Goal: Task Accomplishment & Management: Manage account settings

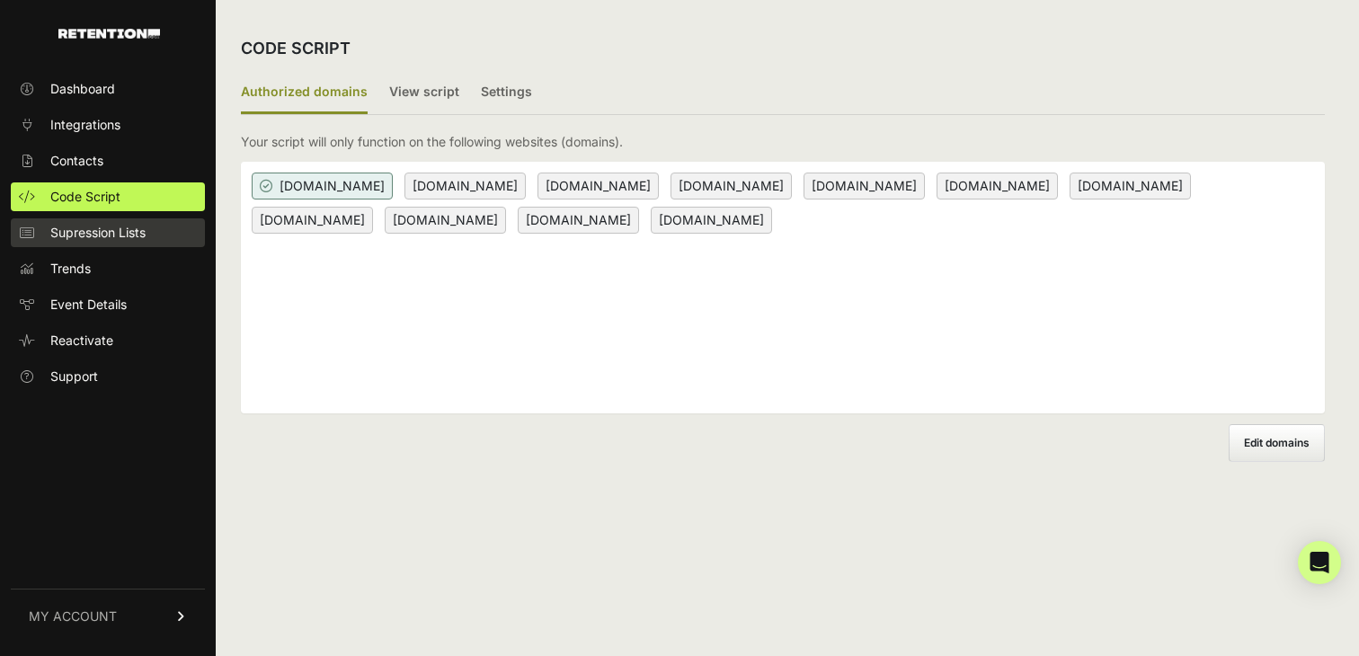
click at [97, 235] on span "Supression Lists" at bounding box center [97, 233] width 95 height 18
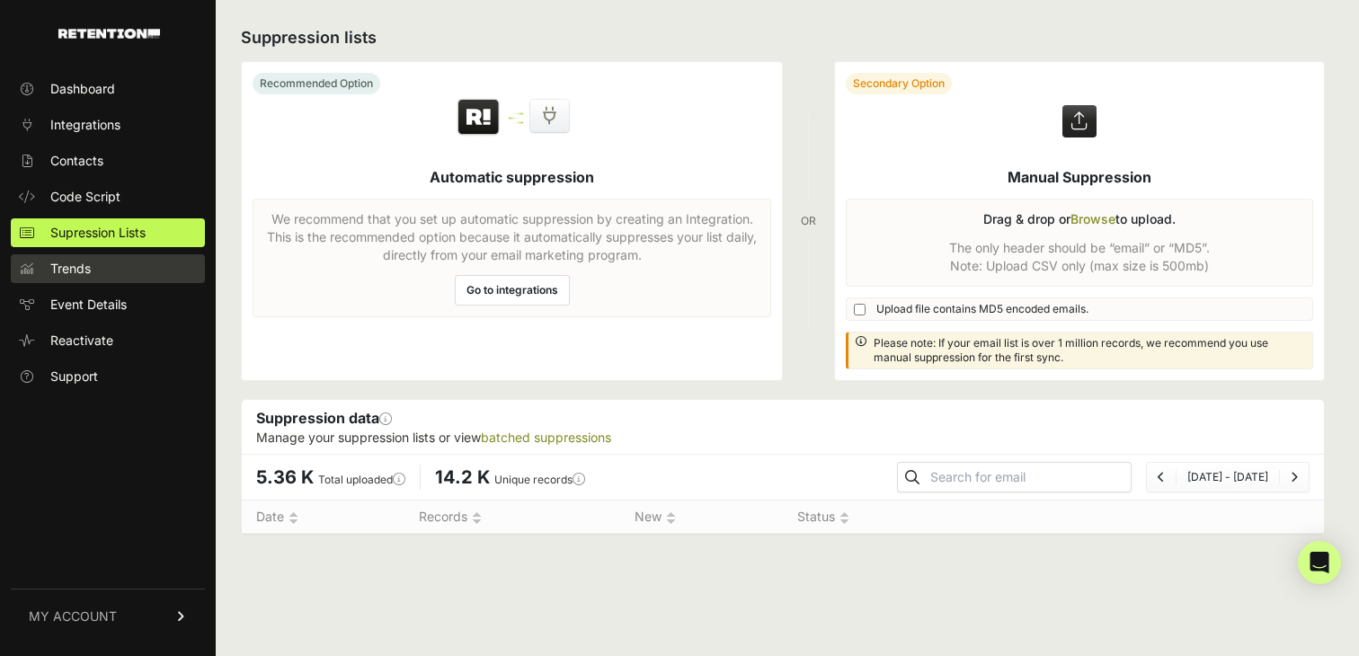
click at [87, 270] on span "Trends" at bounding box center [70, 269] width 40 height 18
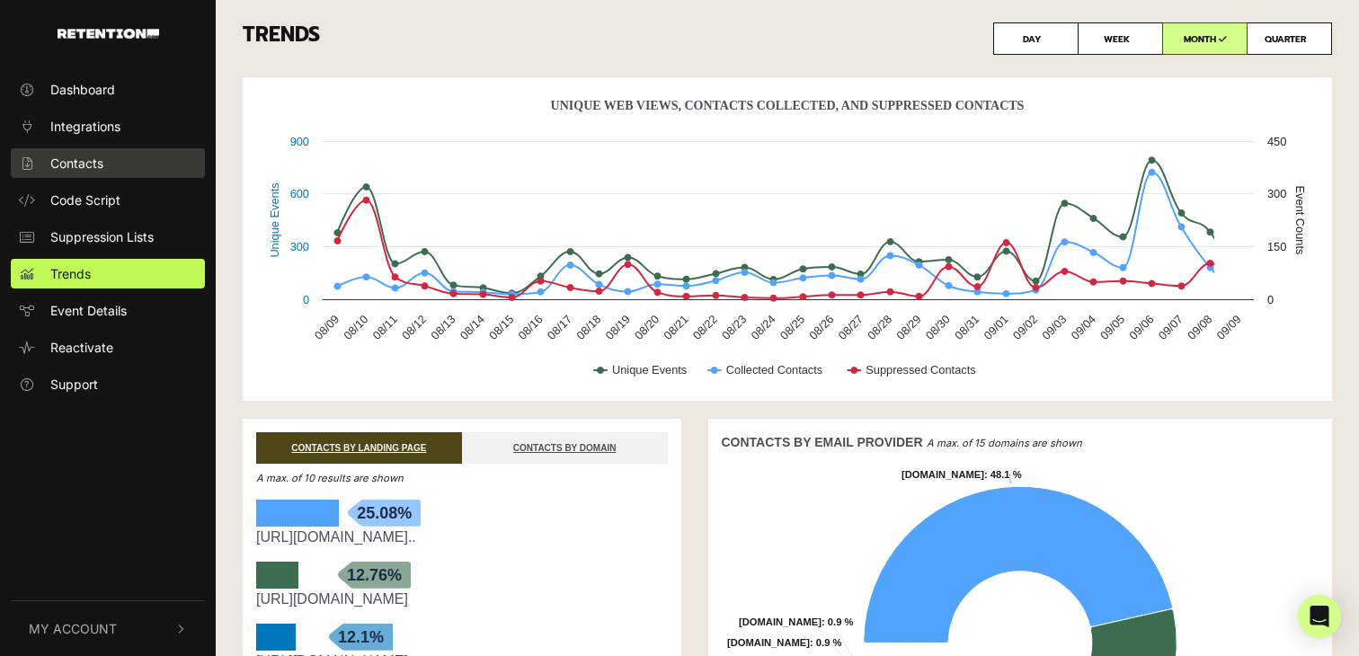
click at [112, 164] on link "Contacts" at bounding box center [108, 163] width 194 height 30
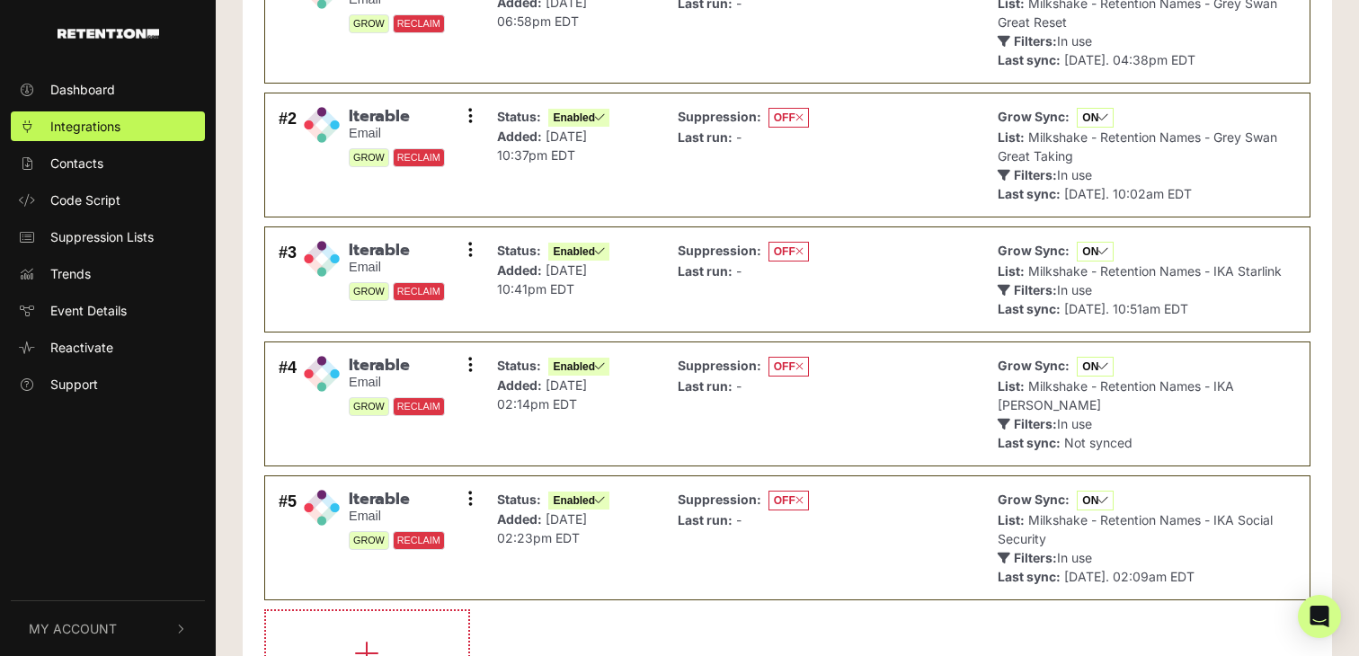
scroll to position [273, 0]
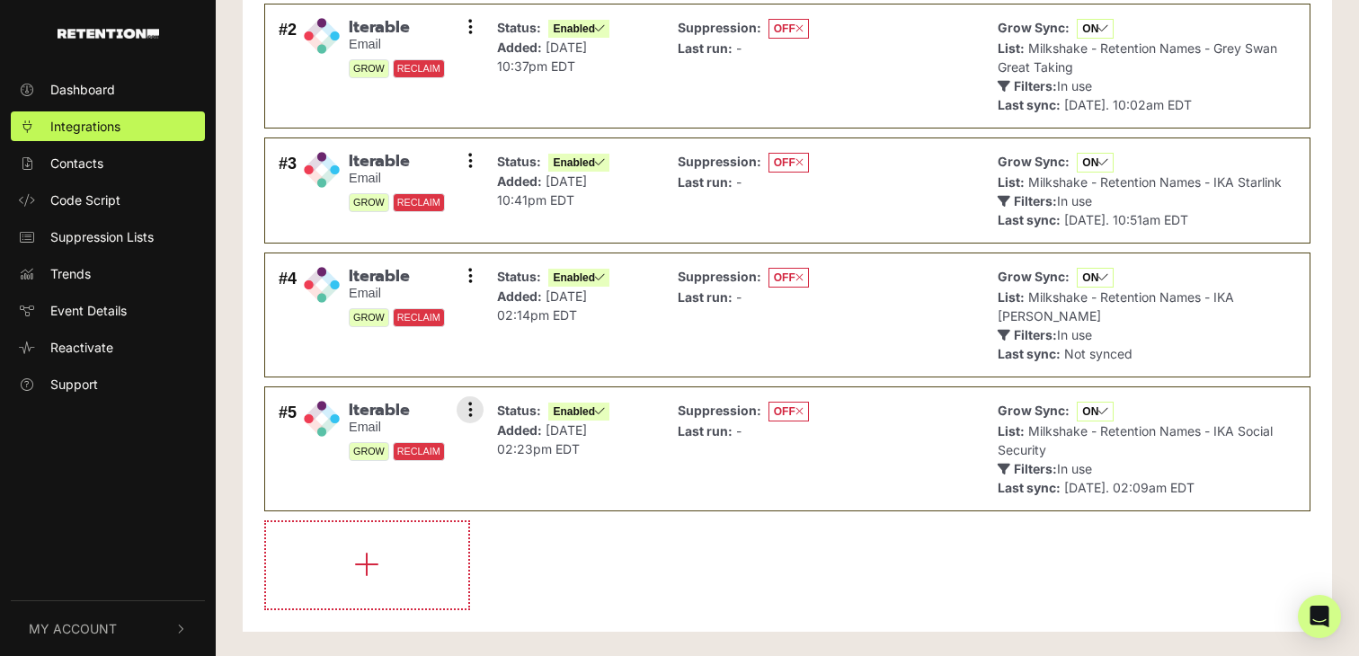
click at [642, 474] on div "Status: Enabled Added: Sep 3, 2025 02:23pm EDT" at bounding box center [573, 448] width 171 height 105
click at [483, 410] on button at bounding box center [469, 409] width 27 height 27
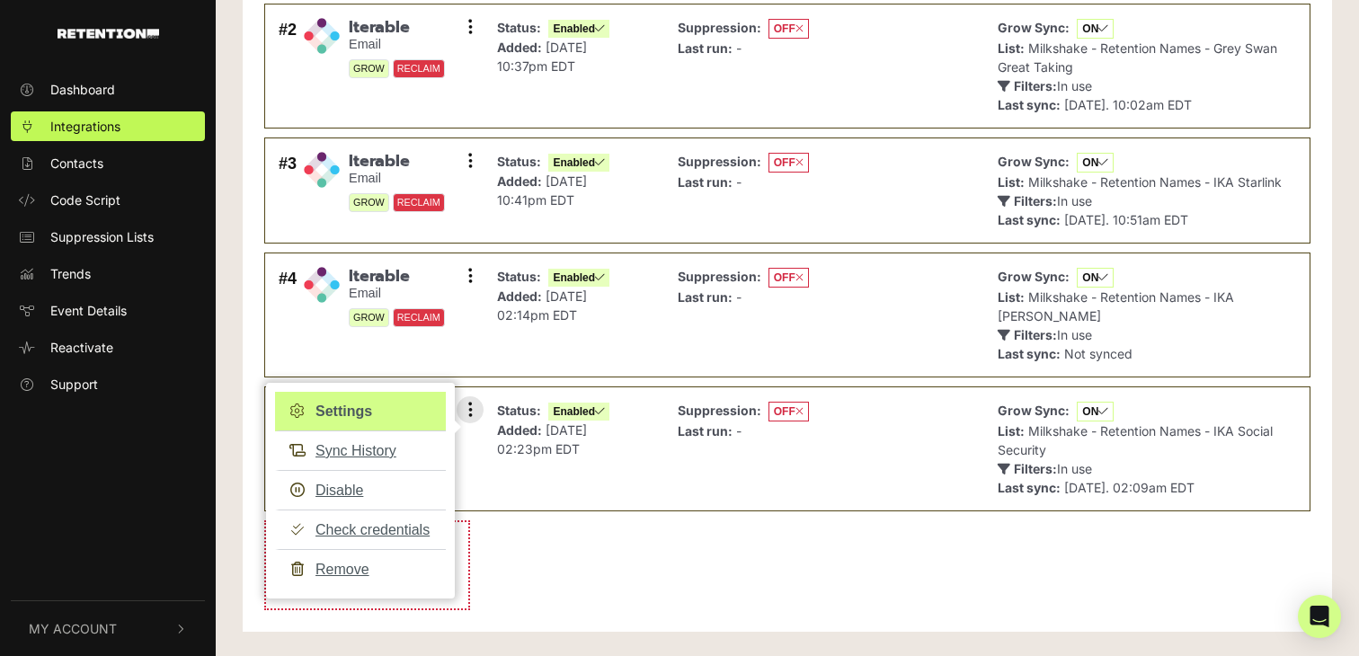
click at [389, 412] on link "Settings" at bounding box center [360, 412] width 171 height 40
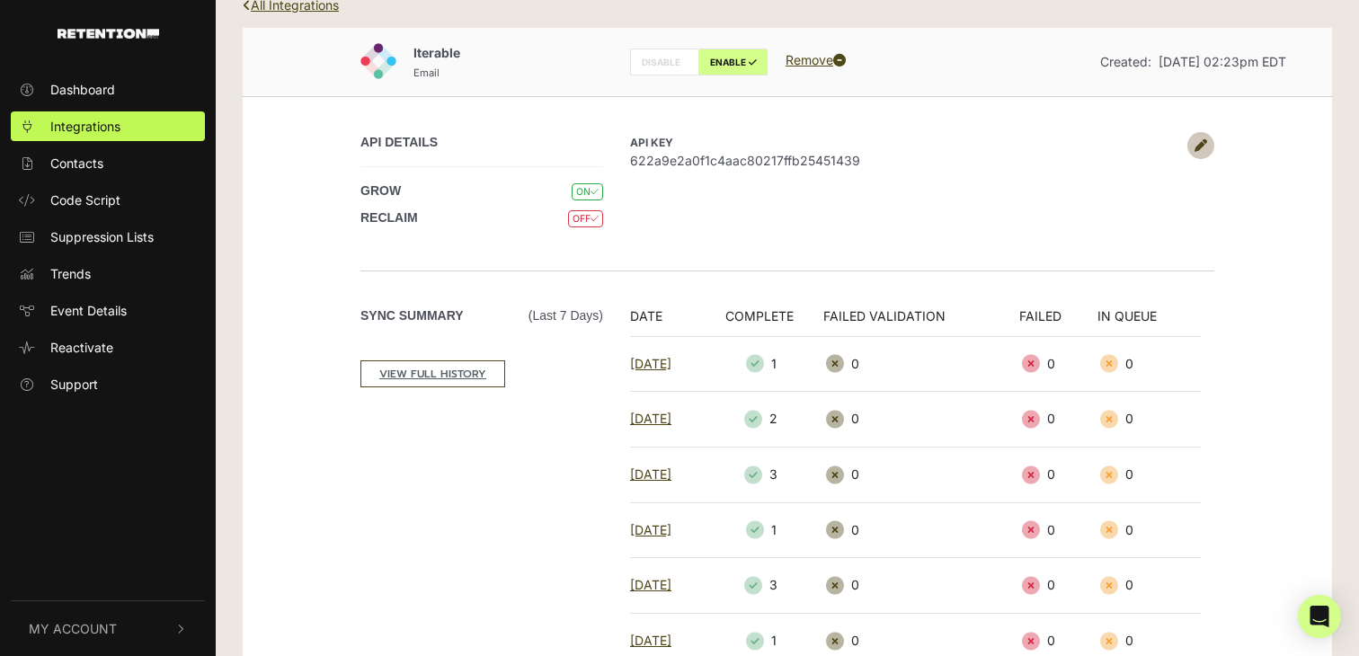
scroll to position [58, 0]
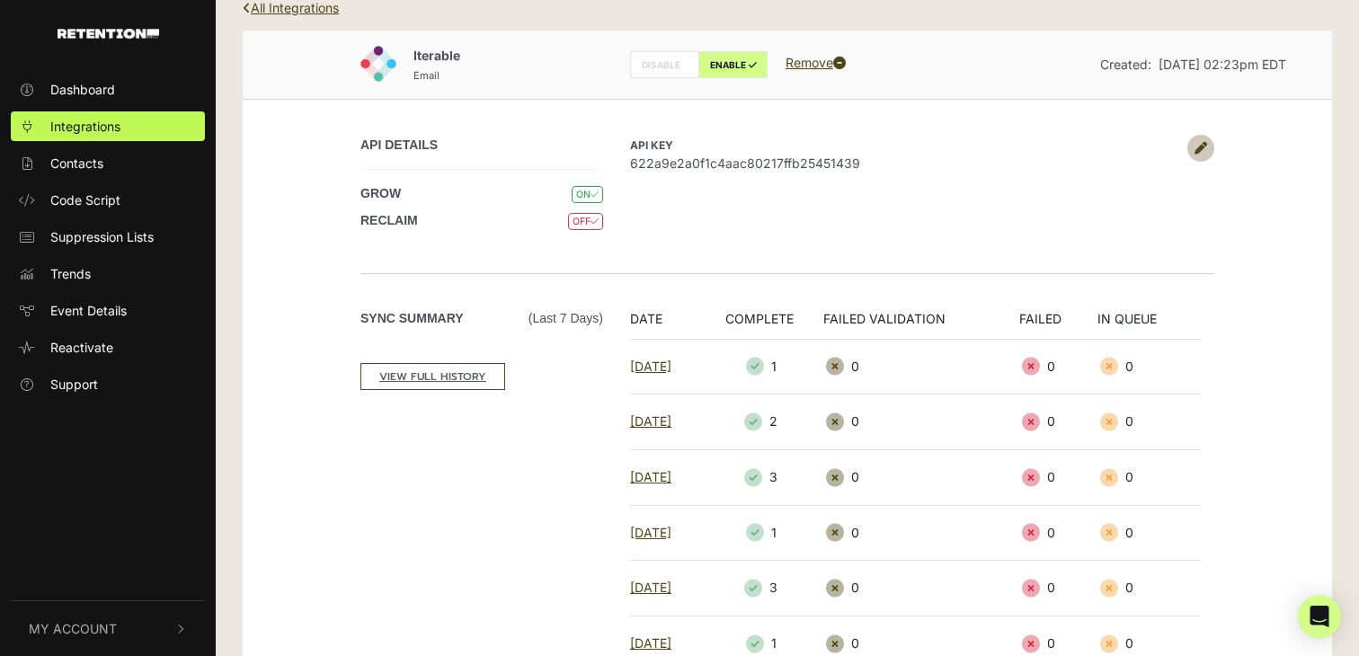
click at [796, 146] on p "API Key 622a9e2a0f1c4aac80217ffb25451439" at bounding box center [904, 154] width 548 height 38
click at [793, 161] on span "622a9e2a0f1c4aac80217ffb25451439" at bounding box center [904, 163] width 548 height 19
copy span "622a9e2a0f1c4aac80217ffb25451439"
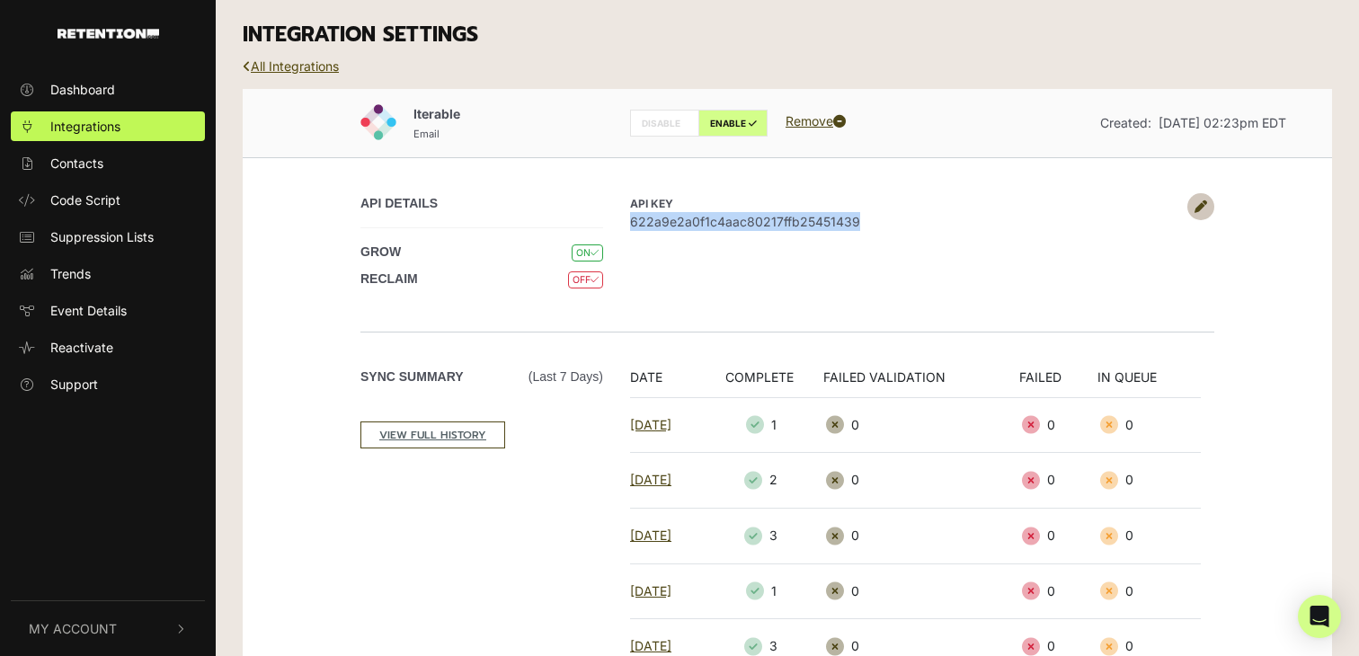
click at [319, 60] on link "All Integrations" at bounding box center [291, 65] width 96 height 15
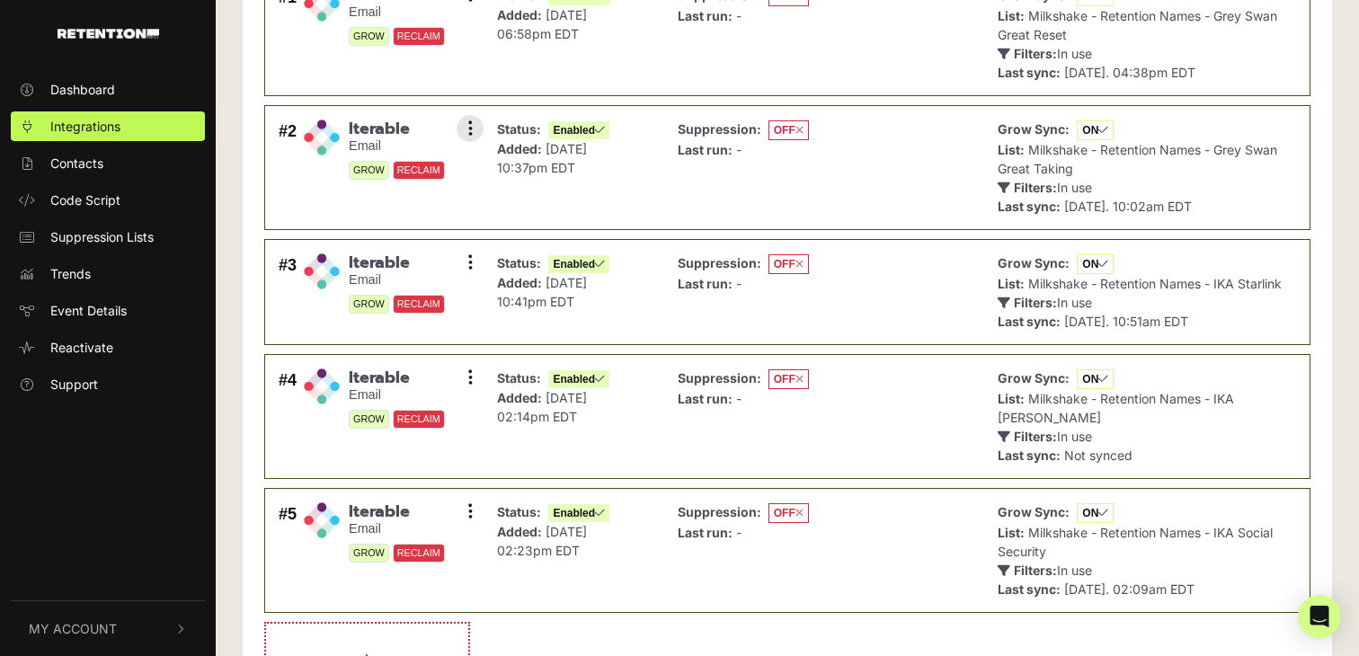
scroll to position [273, 0]
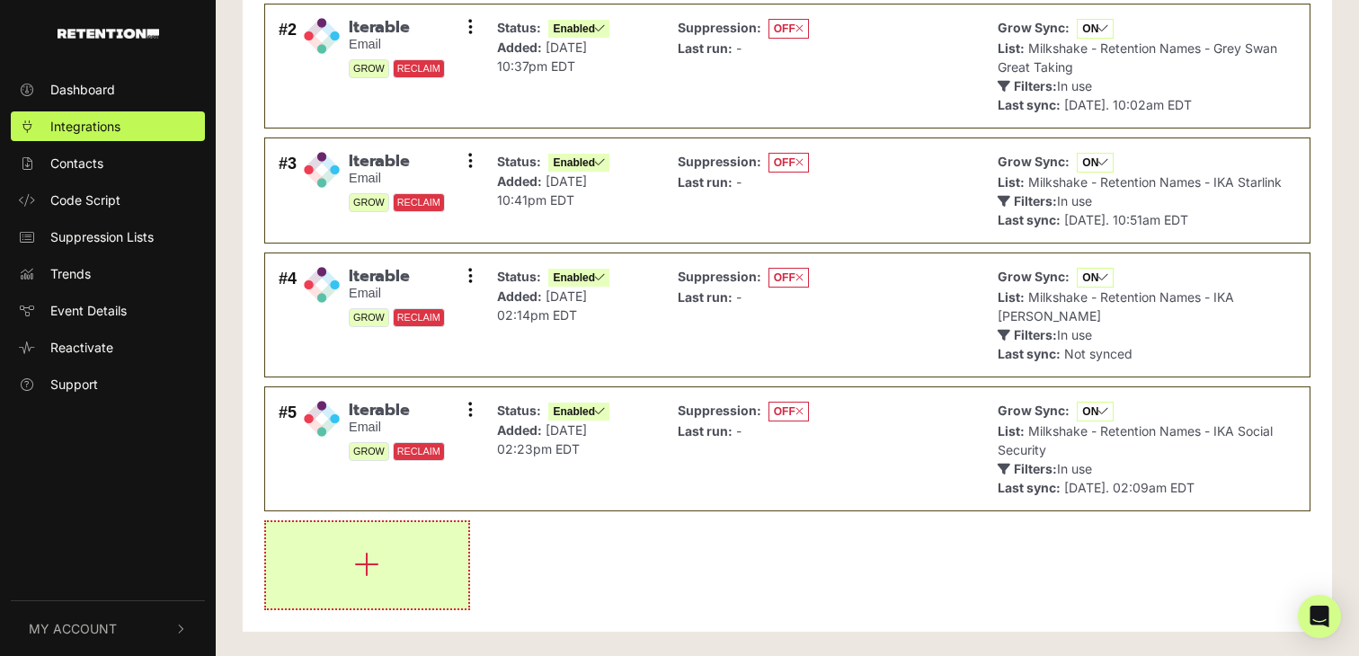
click at [398, 557] on button "button" at bounding box center [367, 565] width 202 height 86
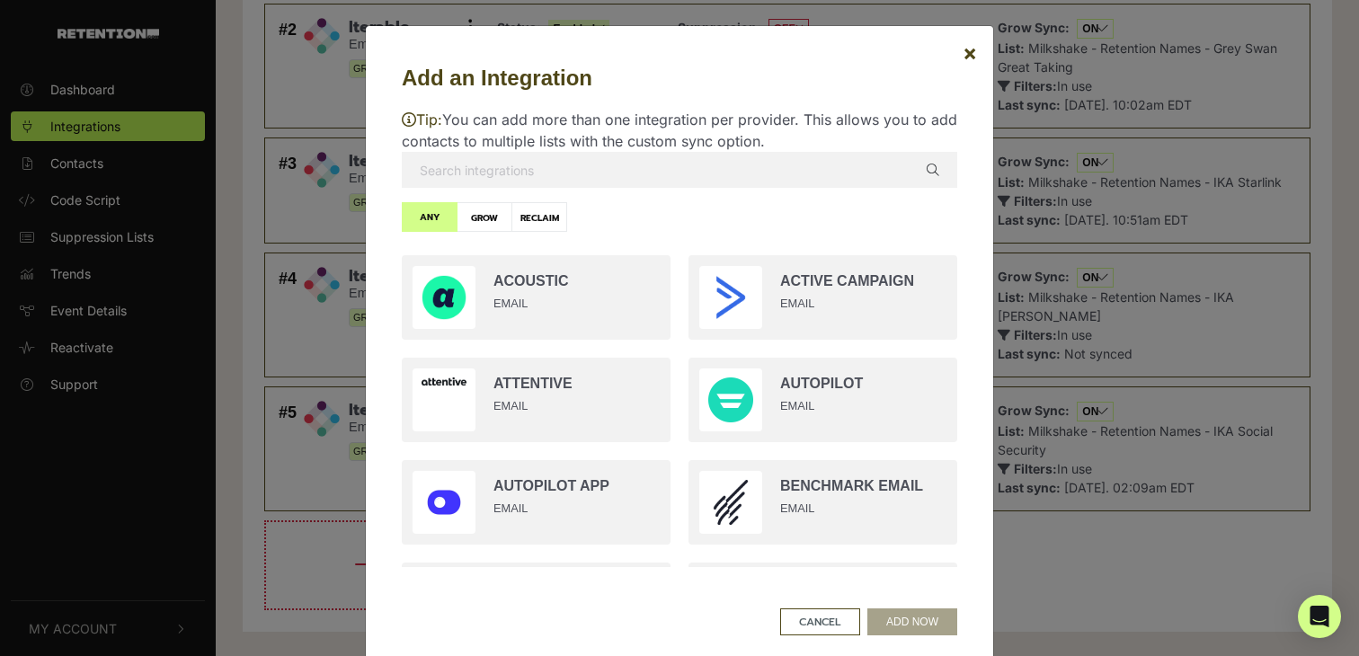
click at [637, 161] on input "text" at bounding box center [679, 170] width 555 height 36
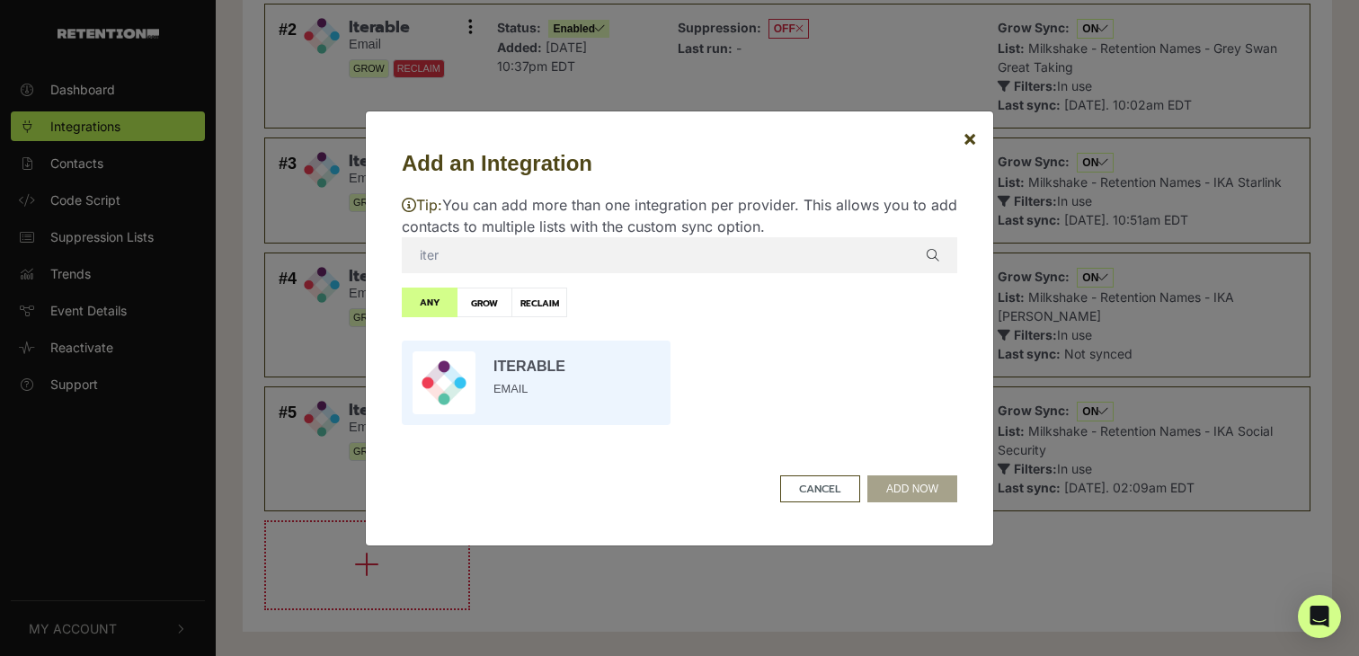
type input "iter"
click at [584, 367] on input "radio" at bounding box center [536, 383] width 287 height 102
radio input "true"
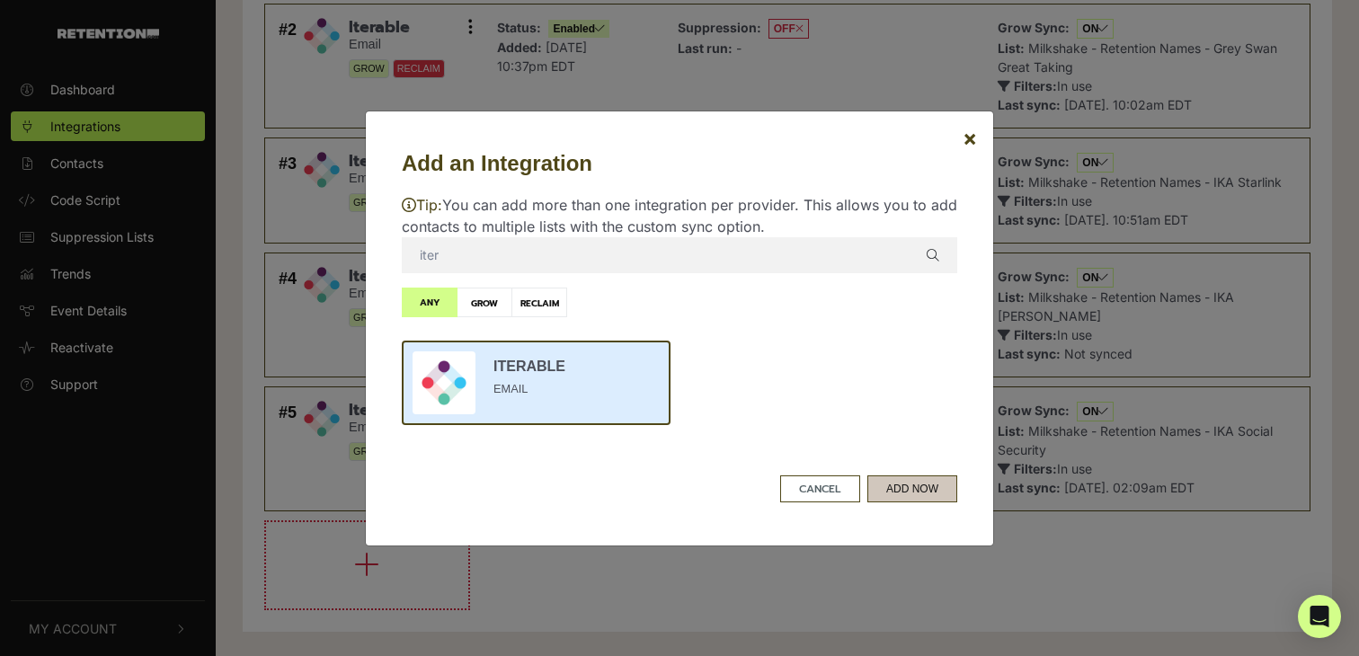
click at [905, 484] on button "ADD NOW" at bounding box center [912, 488] width 90 height 27
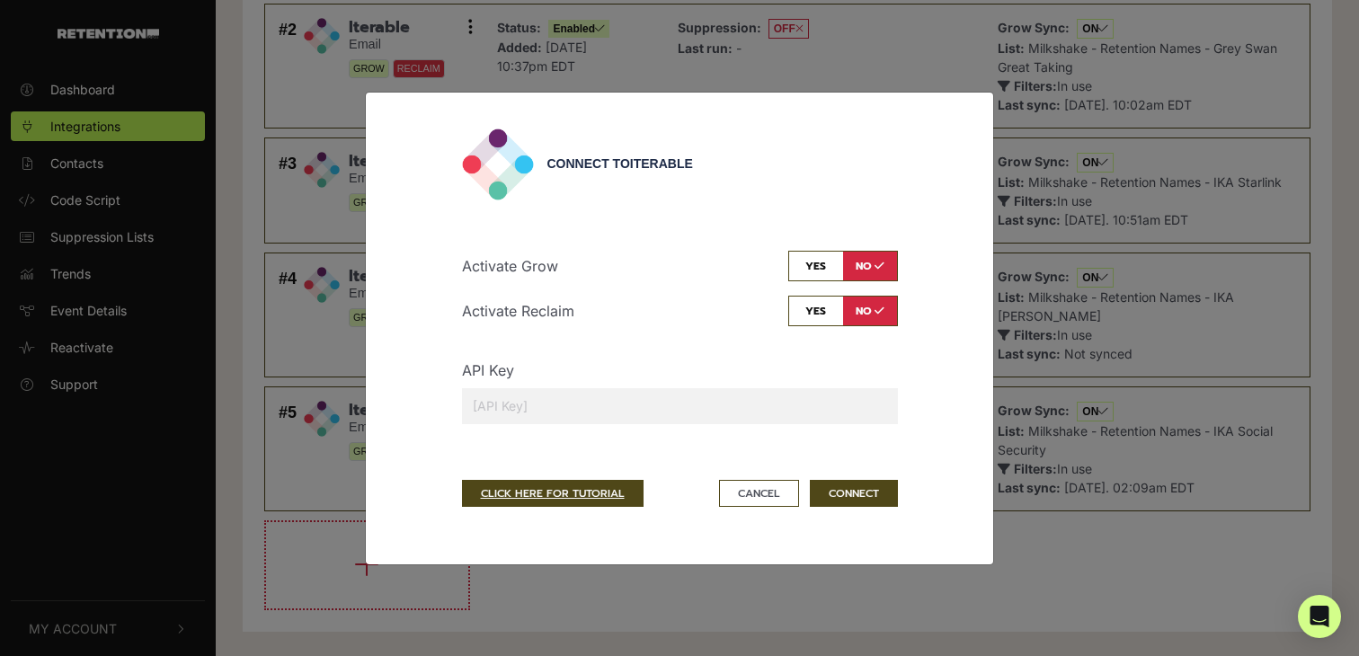
click at [820, 258] on input "checkbox" at bounding box center [843, 266] width 110 height 31
checkbox input "true"
click at [601, 414] on input "text" at bounding box center [680, 406] width 436 height 36
paste input "622a9e2a0f1c4aac80217ffb25451439"
type input "622a9e2a0f1c4aac80217ffb25451439"
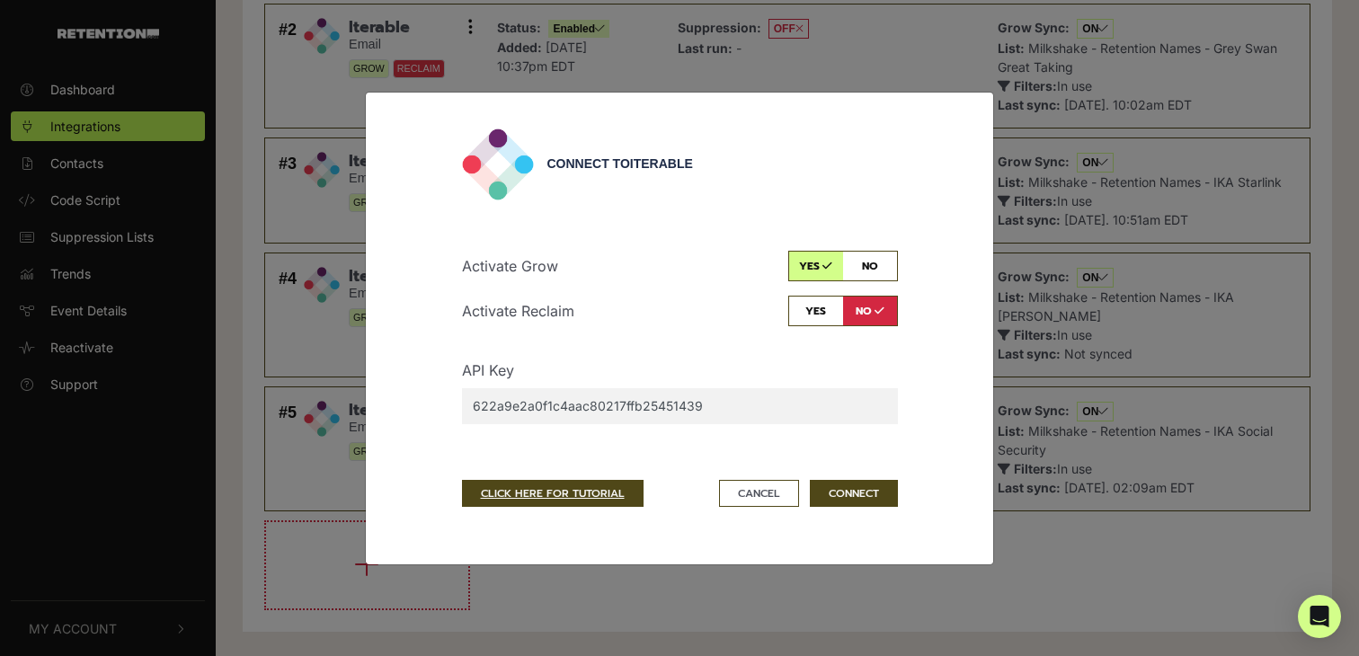
click at [615, 340] on div "Activate Grow yes no Activate Reclaim yes no API Key 622a9e2a0f1c4aac80217ffb25…" at bounding box center [680, 345] width 436 height 188
click at [875, 492] on button "CONNECT" at bounding box center [854, 493] width 88 height 27
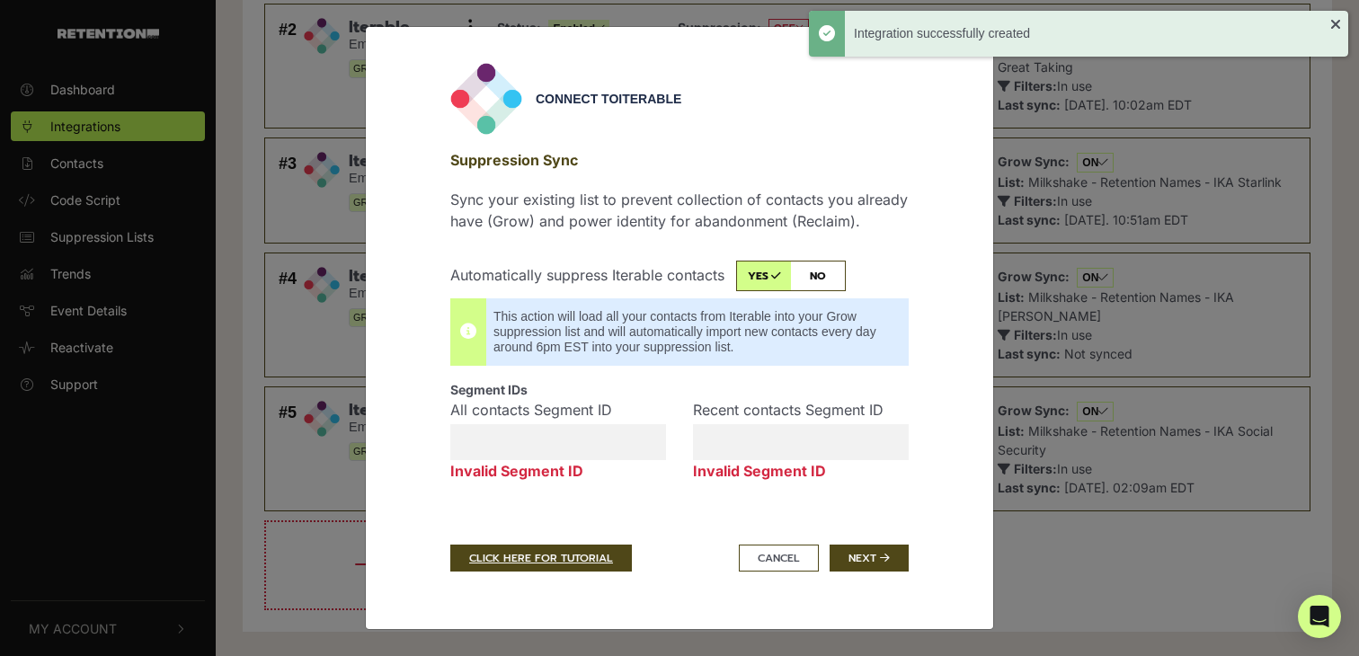
click at [818, 279] on input "checkbox" at bounding box center [791, 276] width 110 height 31
checkbox input "false"
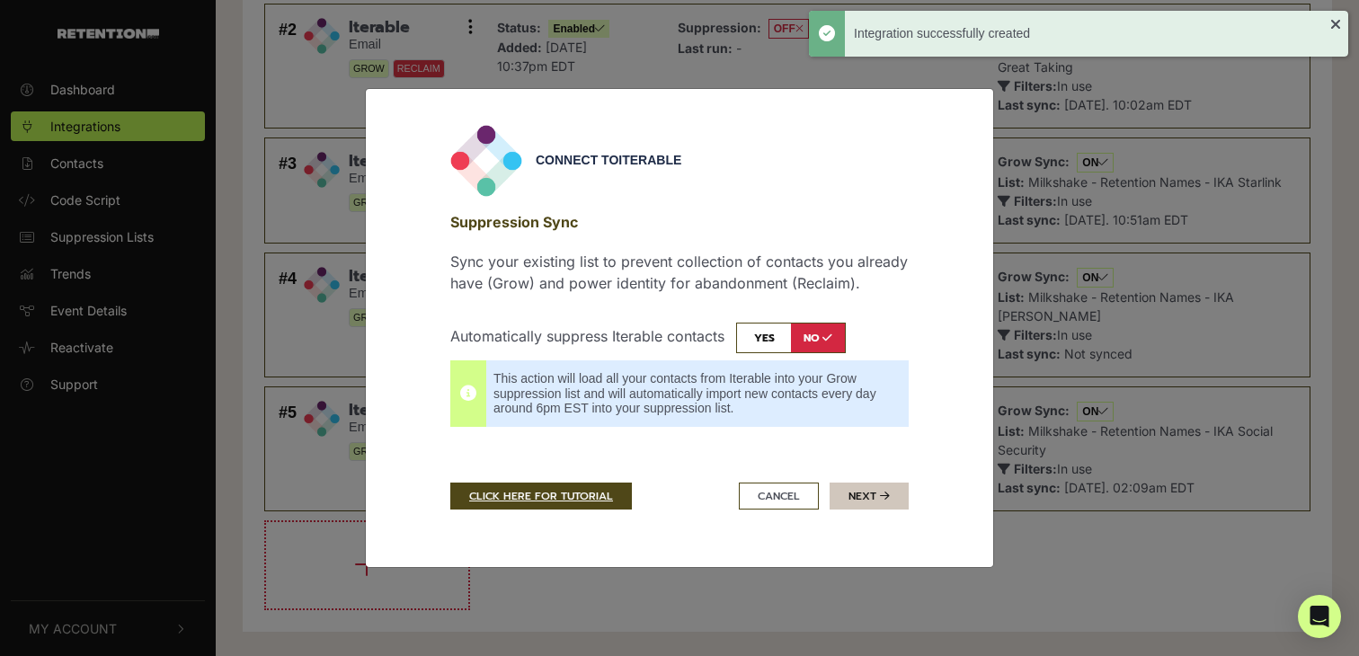
click at [886, 500] on icon "submit" at bounding box center [885, 496] width 10 height 11
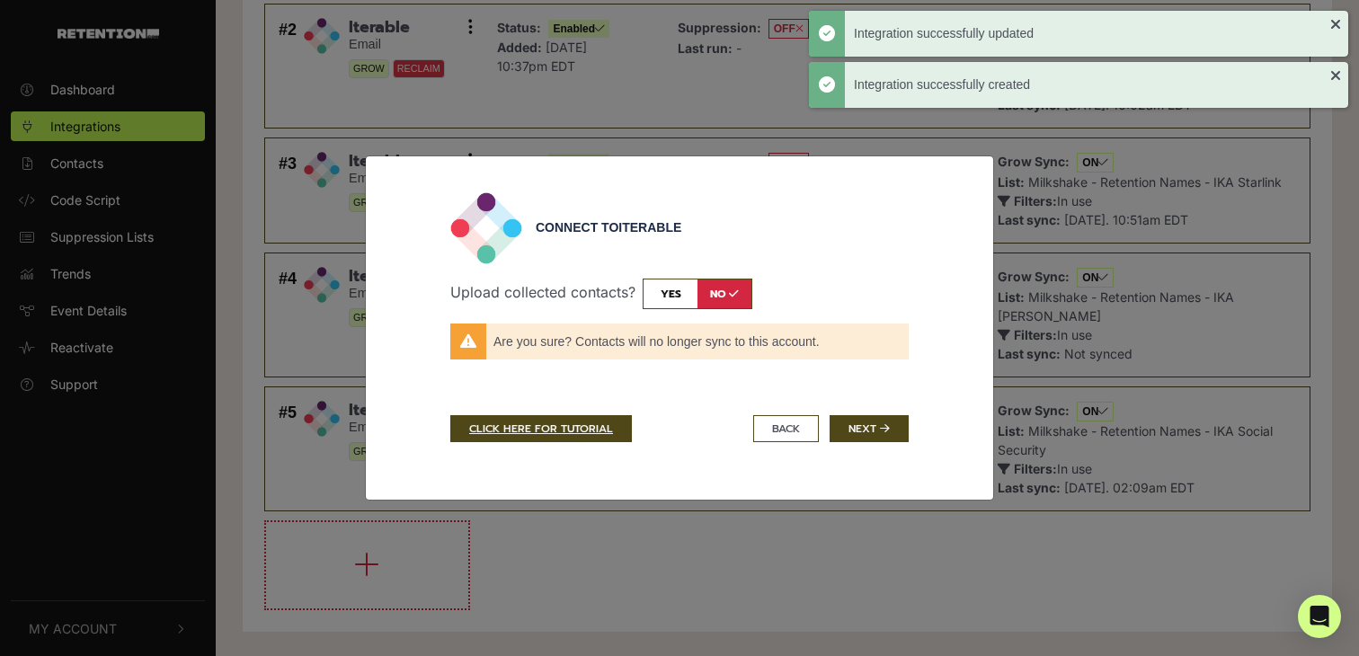
click at [689, 288] on input "checkbox" at bounding box center [697, 294] width 110 height 31
checkbox input "true"
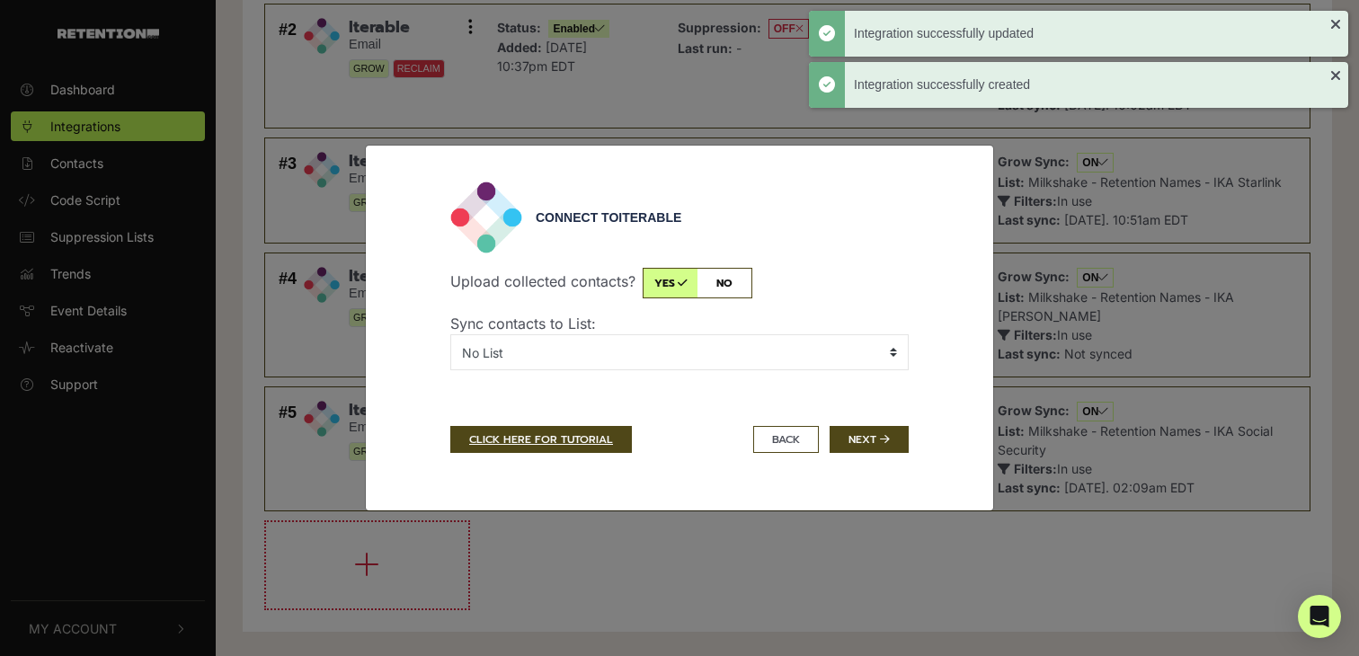
click at [689, 324] on p "Sync contacts to List:" at bounding box center [679, 324] width 458 height 22
click at [678, 346] on select "No List BHSMS Sign Up Post Purchase Cart Abandons Test List - Banyan CIR - 10F …" at bounding box center [679, 352] width 458 height 36
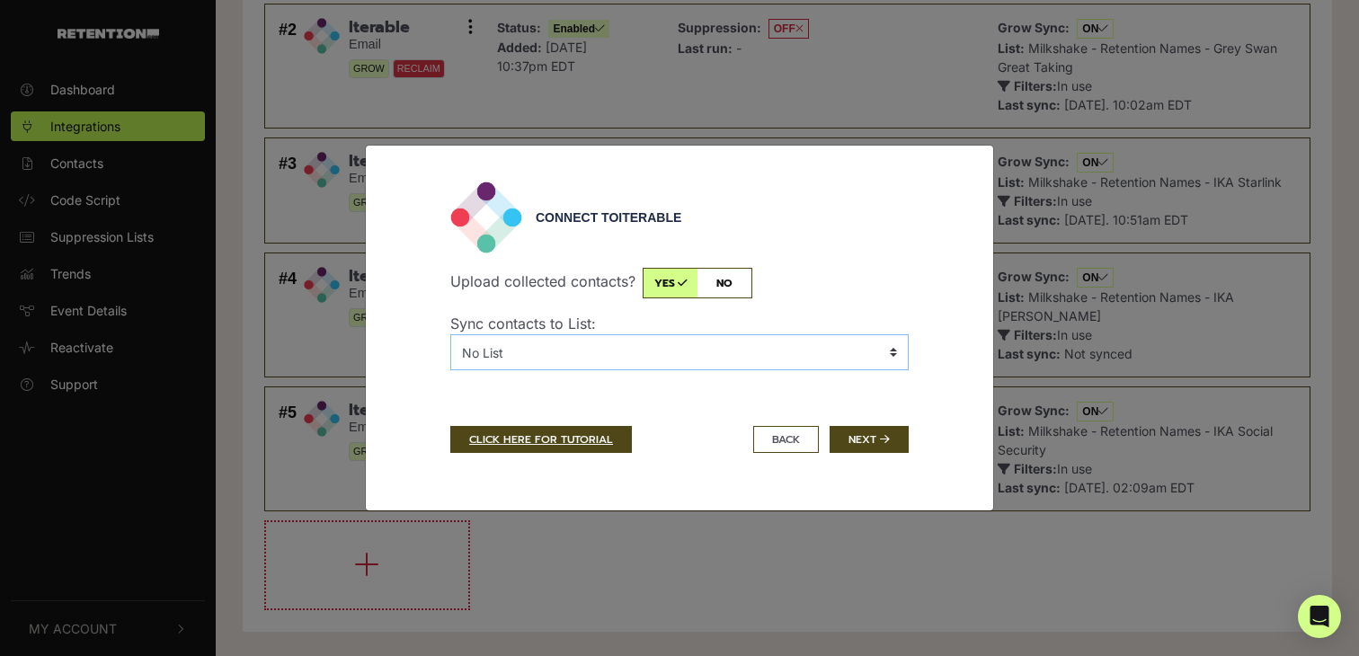
select select "6973074,Milkshake - IKA Gilder - Already Known Names"
click at [450, 334] on select "No List BHSMS Sign Up Post Purchase Cart Abandons Test List - Banyan CIR - 10F …" at bounding box center [679, 352] width 458 height 36
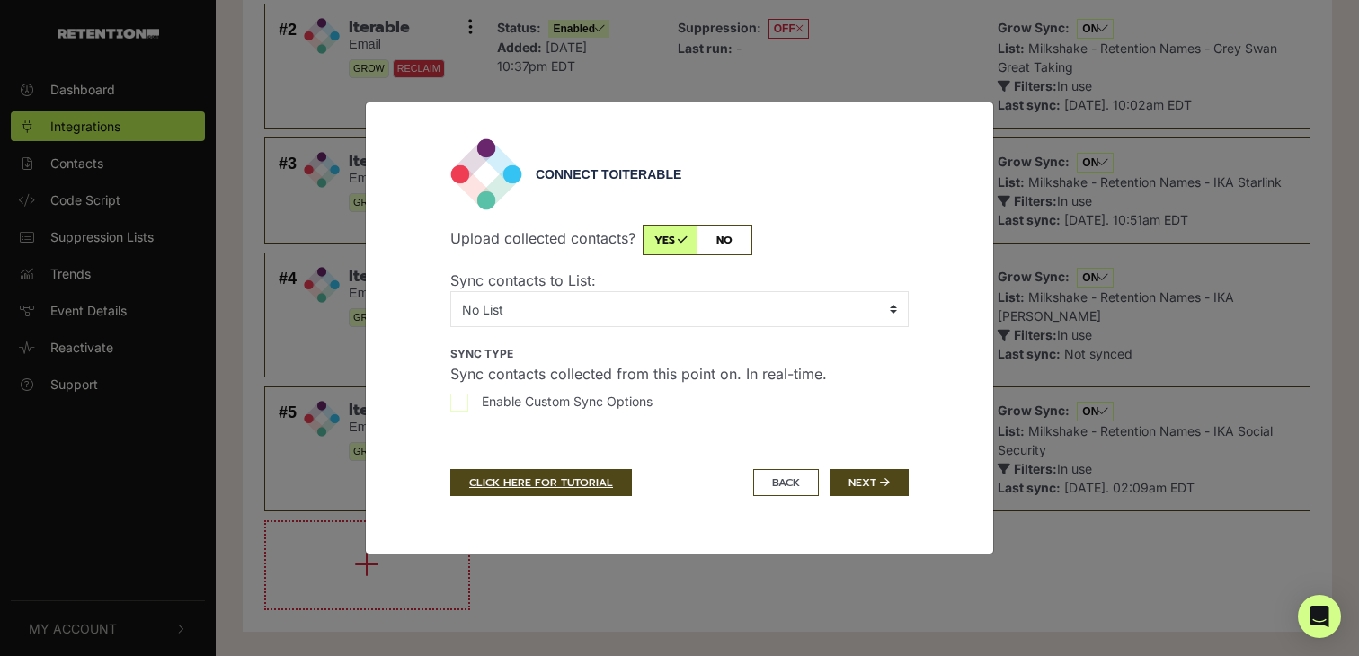
click at [465, 400] on input "Enable Custom Sync Options" at bounding box center [459, 403] width 18 height 18
checkbox input "true"
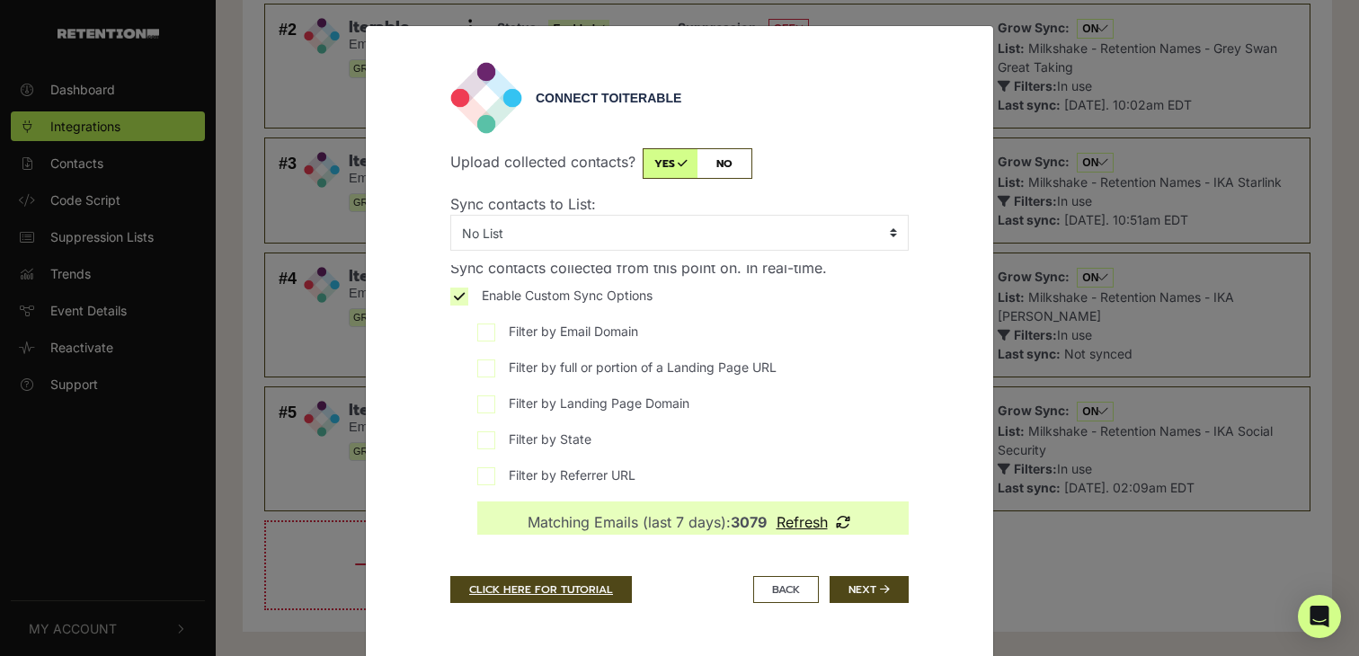
scroll to position [38, 0]
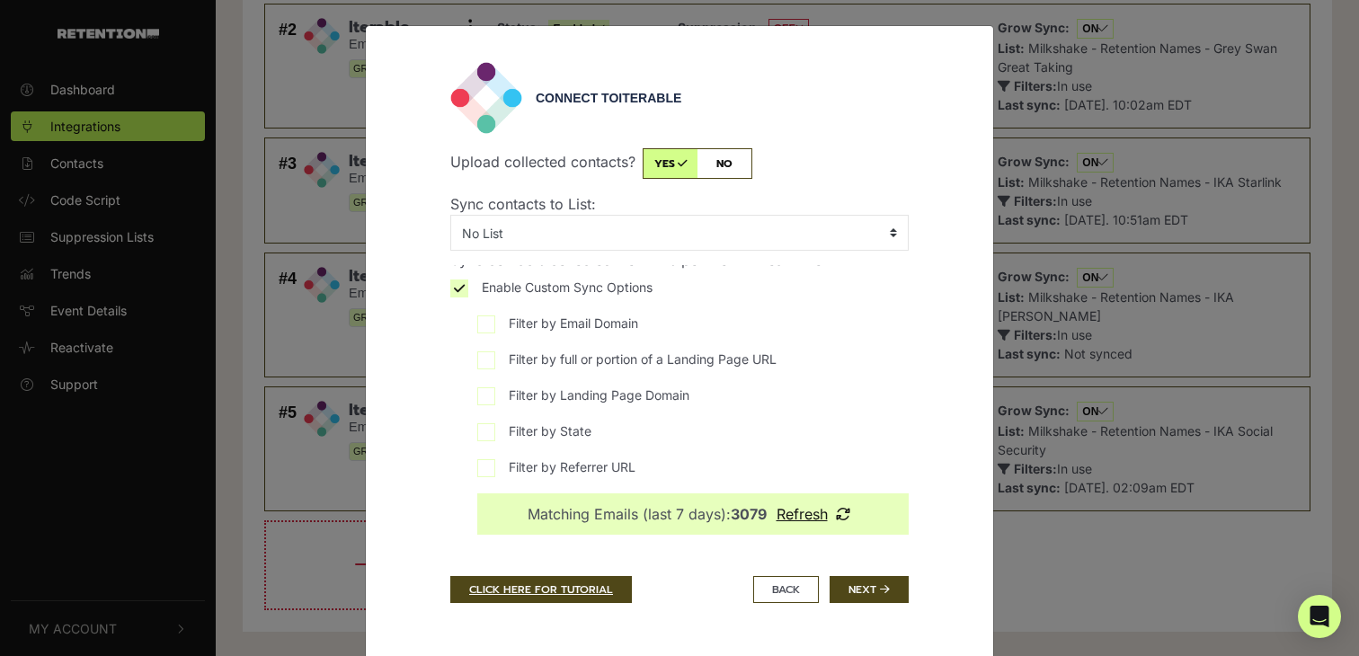
click at [490, 358] on input "Filter by full or portion of a Landing Page URL" at bounding box center [486, 360] width 18 height 18
checkbox input "true"
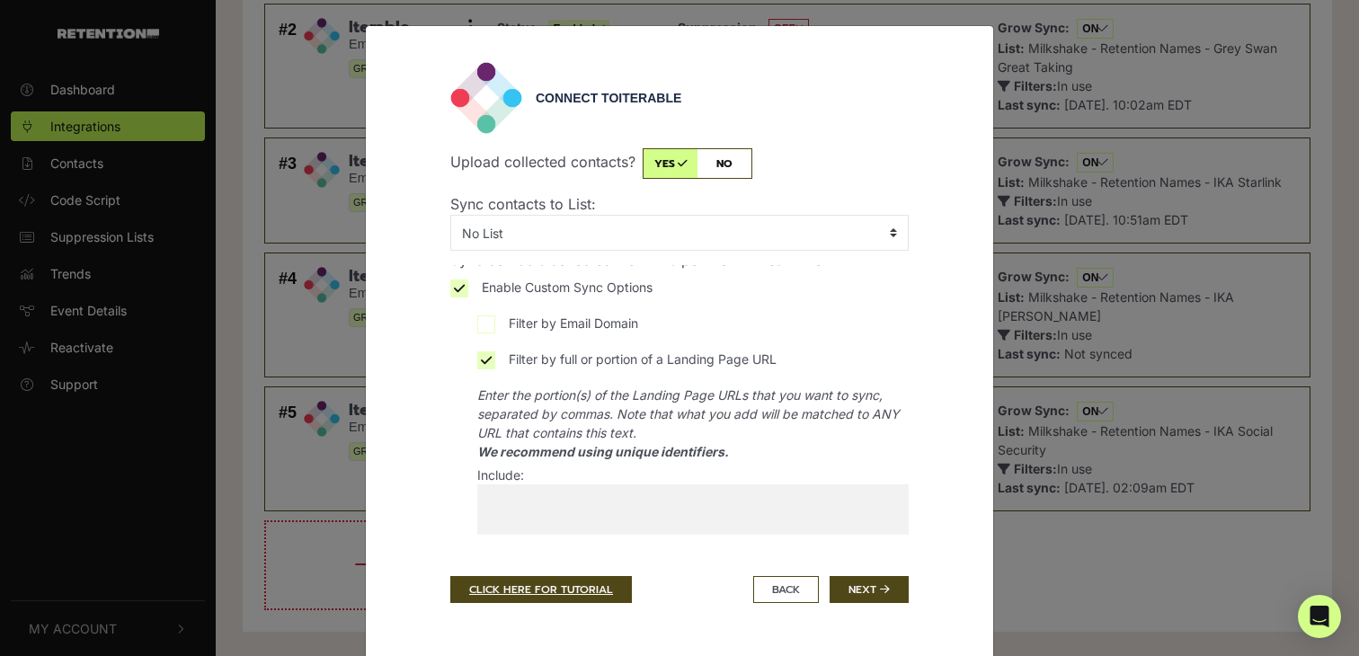
click at [602, 507] on input "search" at bounding box center [582, 498] width 211 height 29
paste input "WMC-IKAGILDER25"
type input "WMC-IKAGILDER25"
select select "WMC-IKAGILDER25"
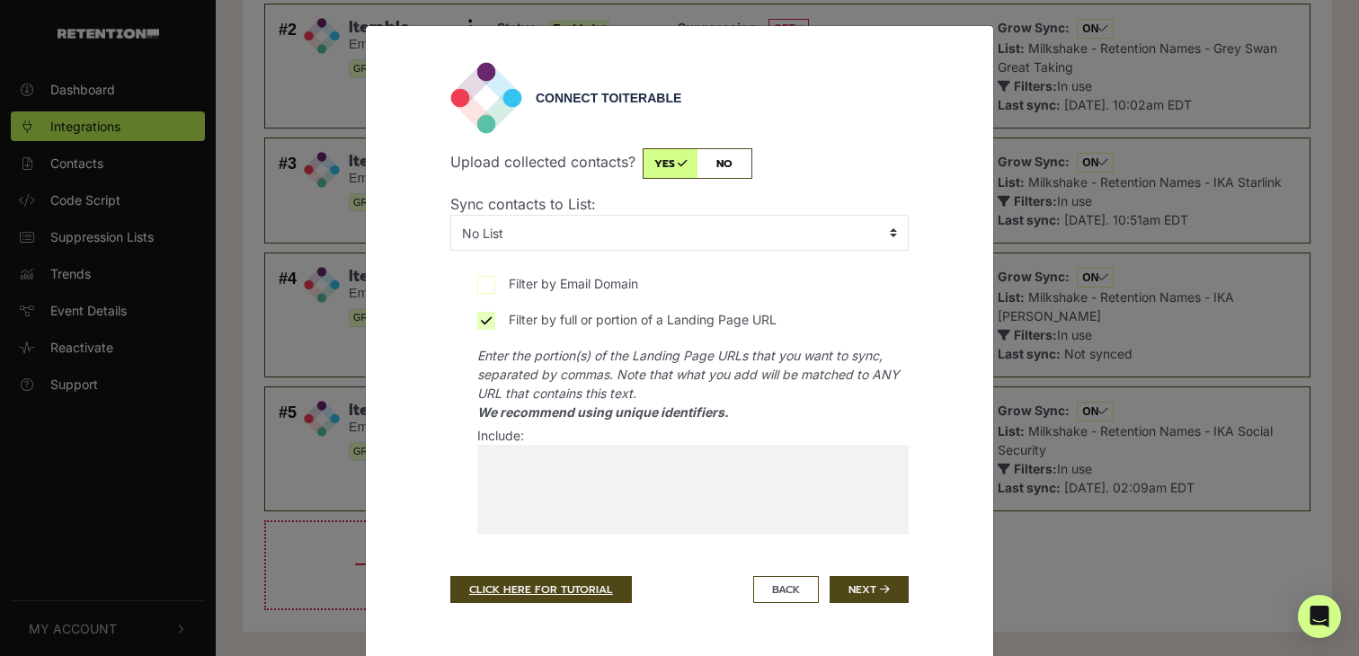
click at [659, 440] on div "Enter the portion(s) of the Landing Page URLs that you want to sync, separated …" at bounding box center [692, 493] width 431 height 294
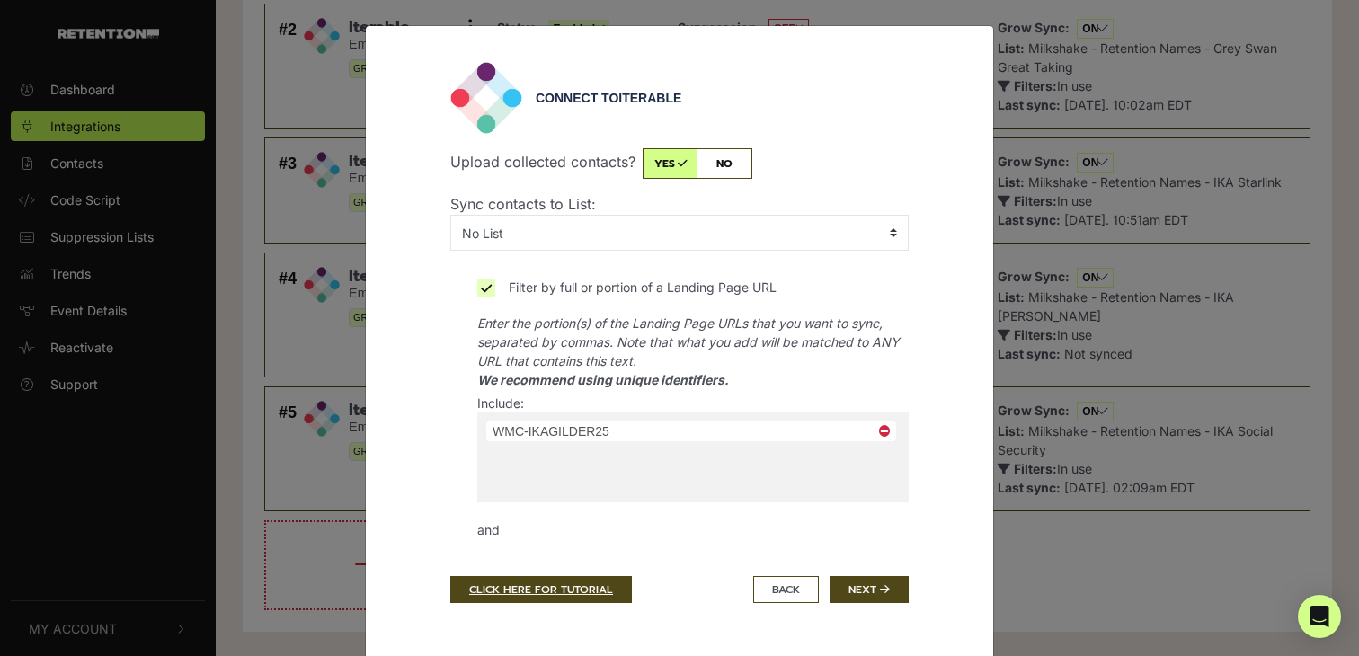
scroll to position [154, 0]
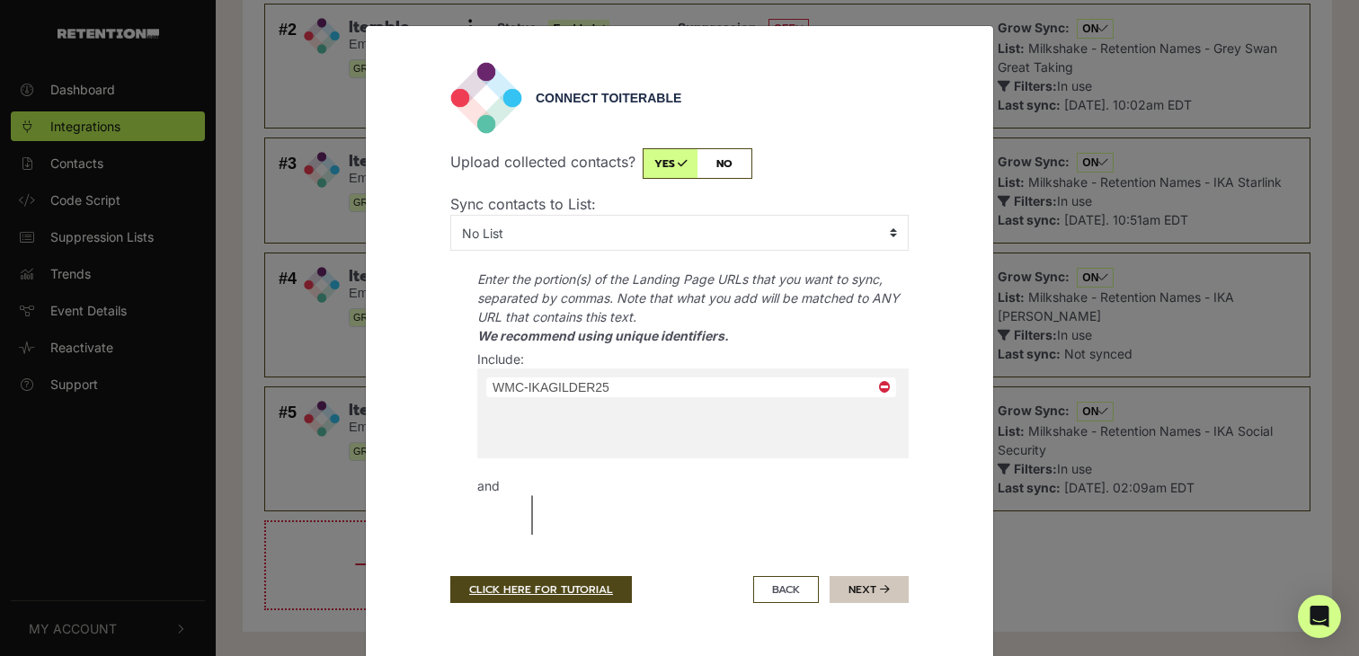
click at [868, 584] on button "Next" at bounding box center [868, 589] width 79 height 27
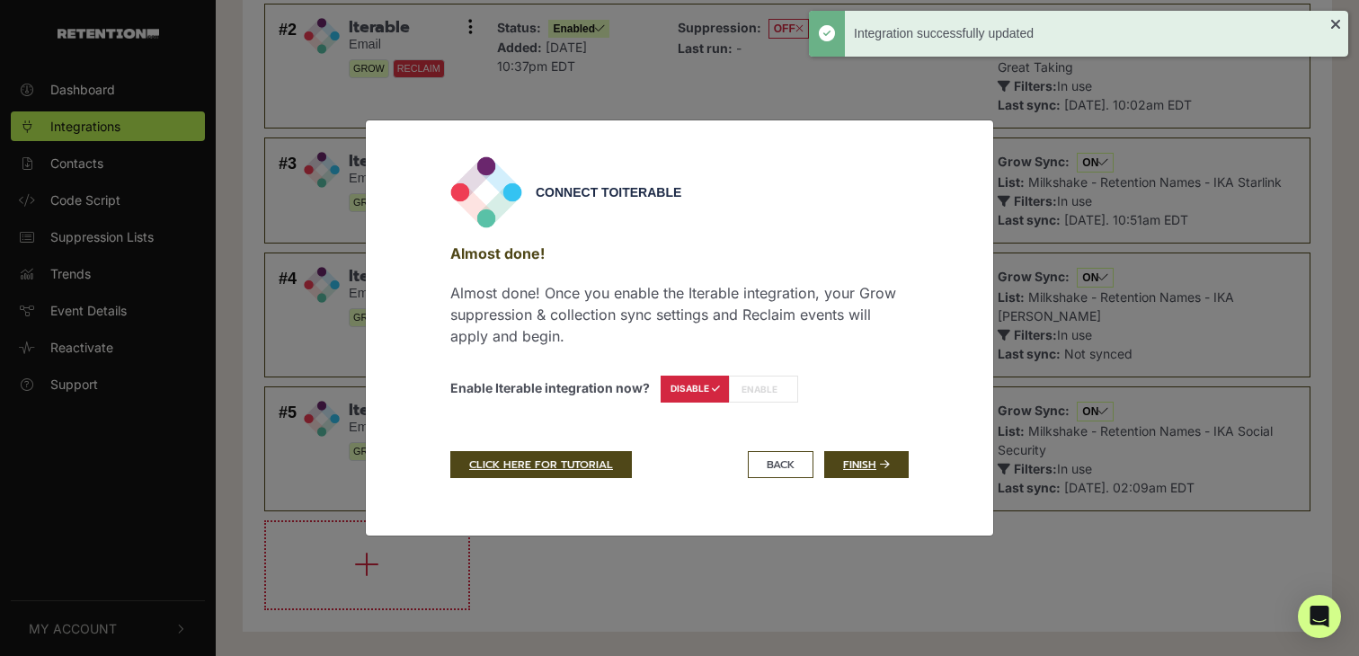
click at [766, 389] on label "ENABLE" at bounding box center [763, 389] width 69 height 27
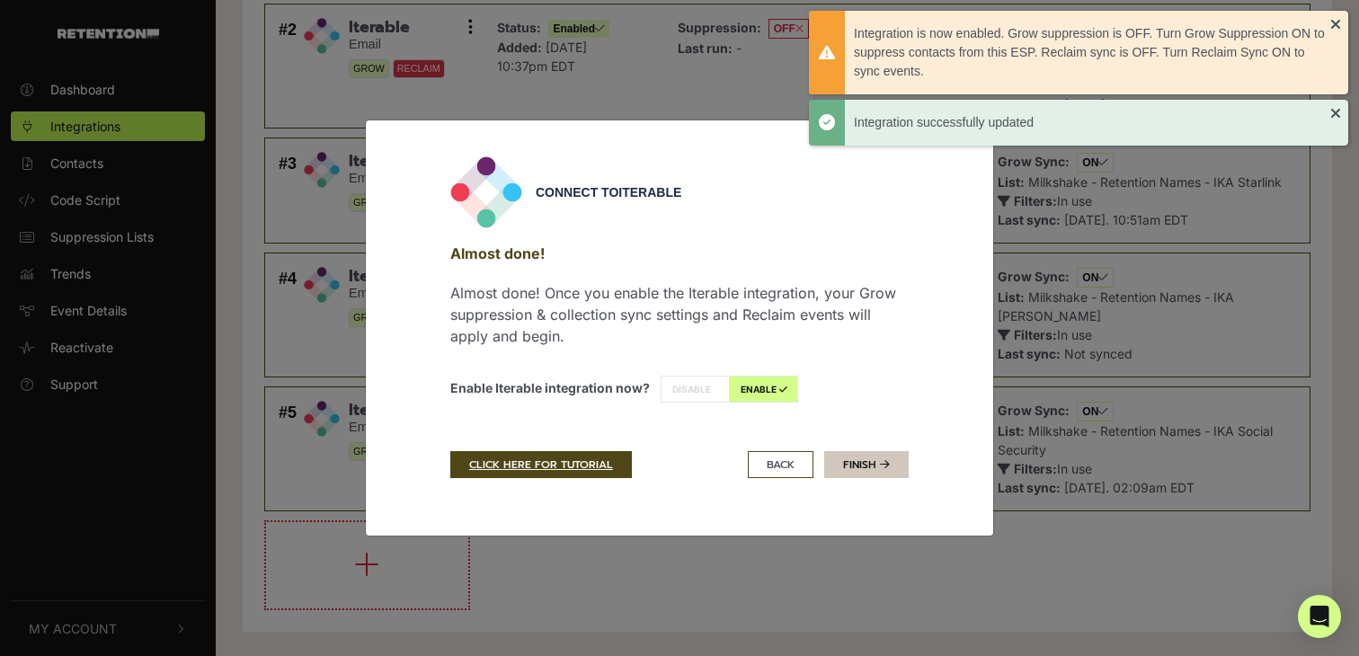
click at [881, 465] on icon at bounding box center [885, 464] width 10 height 11
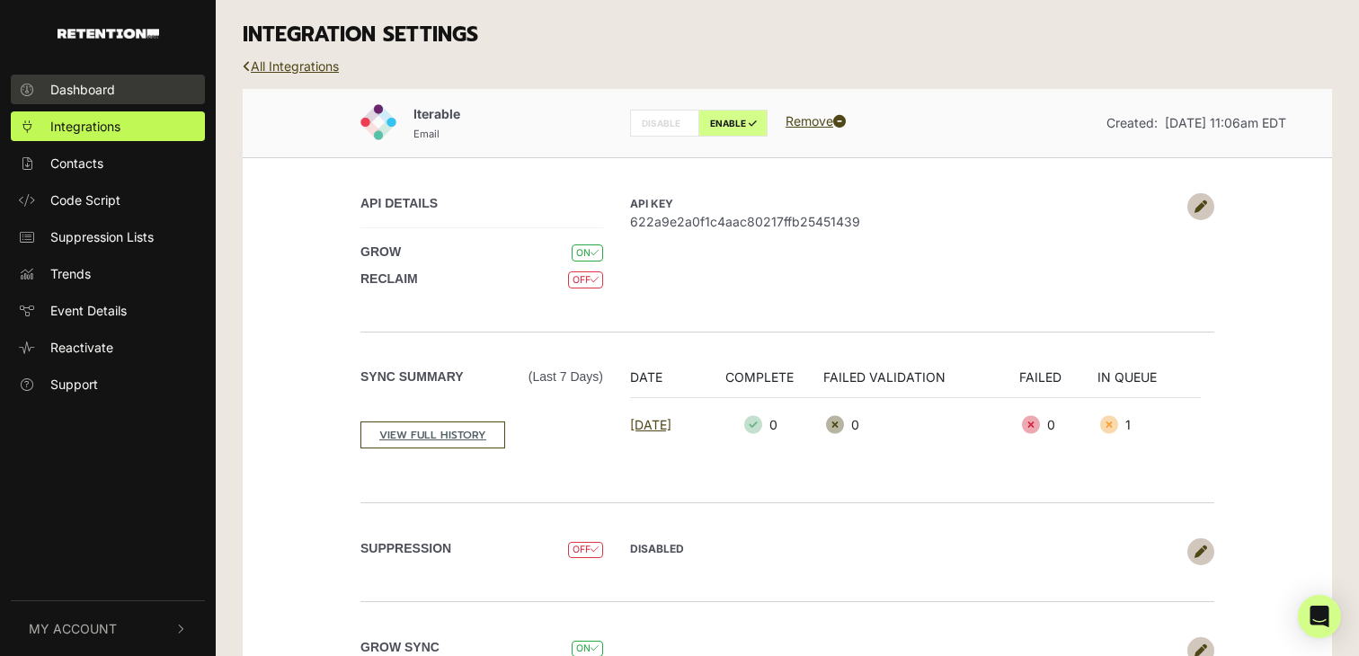
click at [116, 86] on link "Dashboard" at bounding box center [108, 90] width 194 height 30
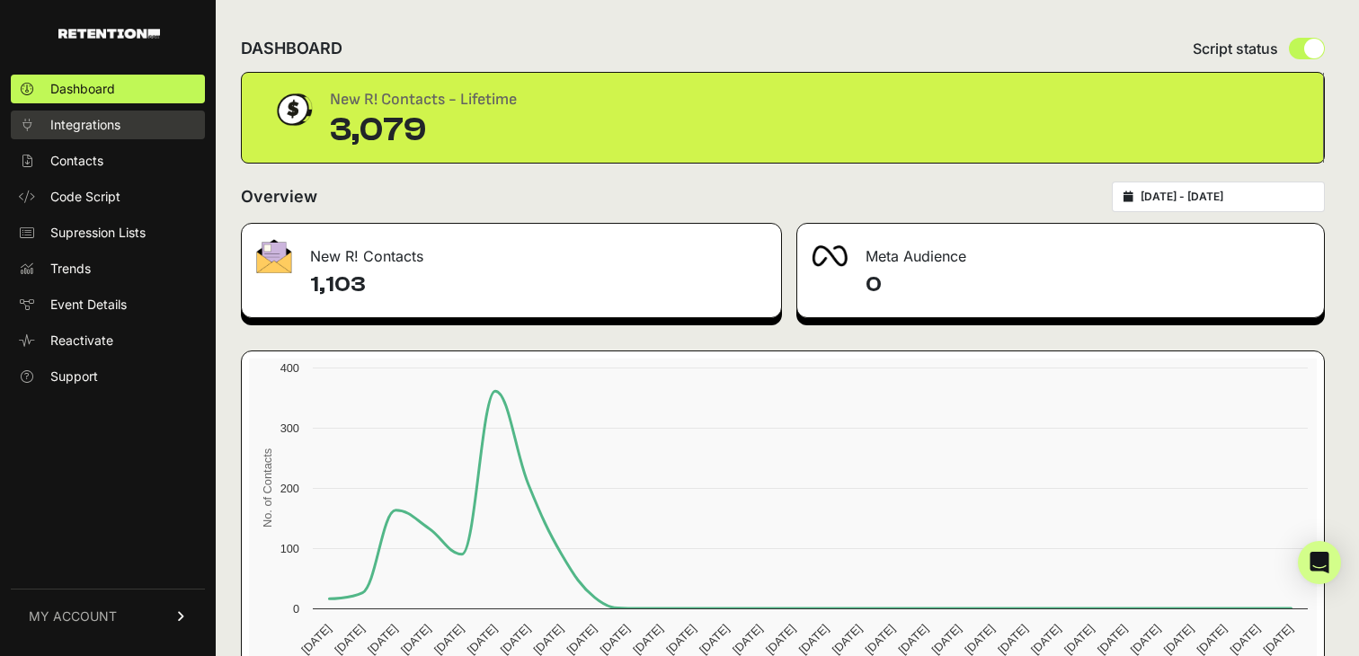
click at [95, 128] on span "Integrations" at bounding box center [85, 125] width 70 height 18
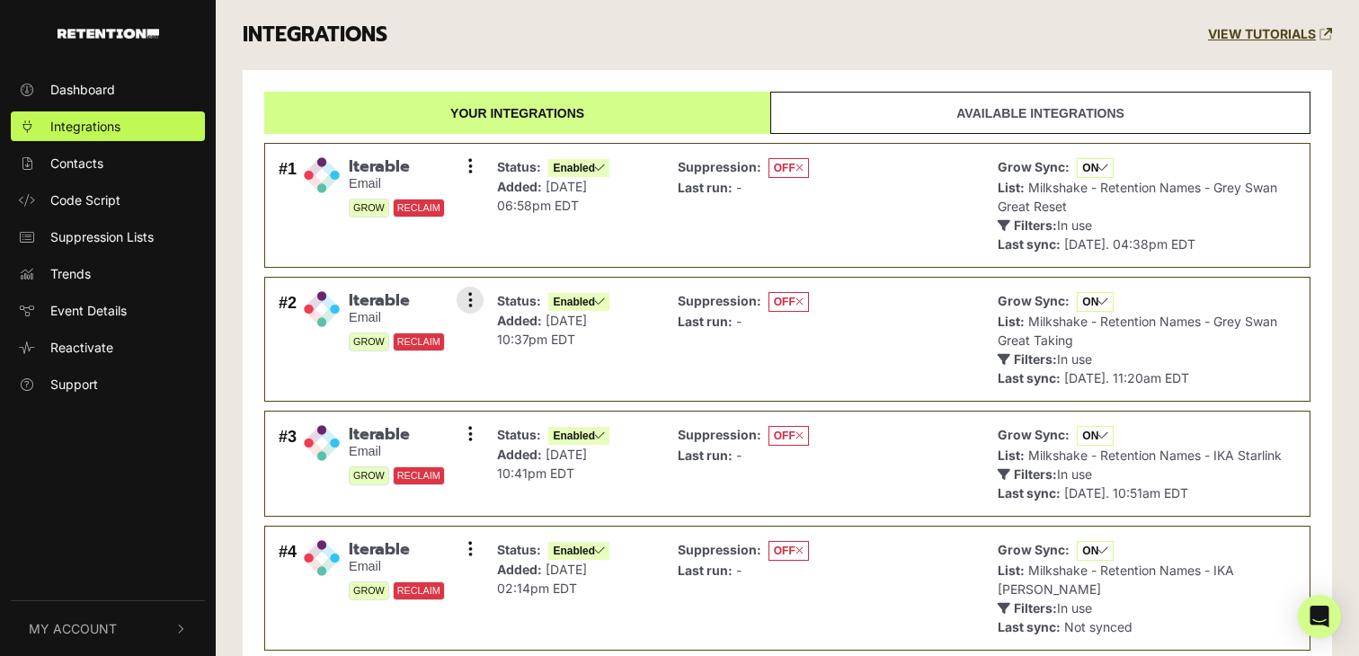
scroll to position [406, 0]
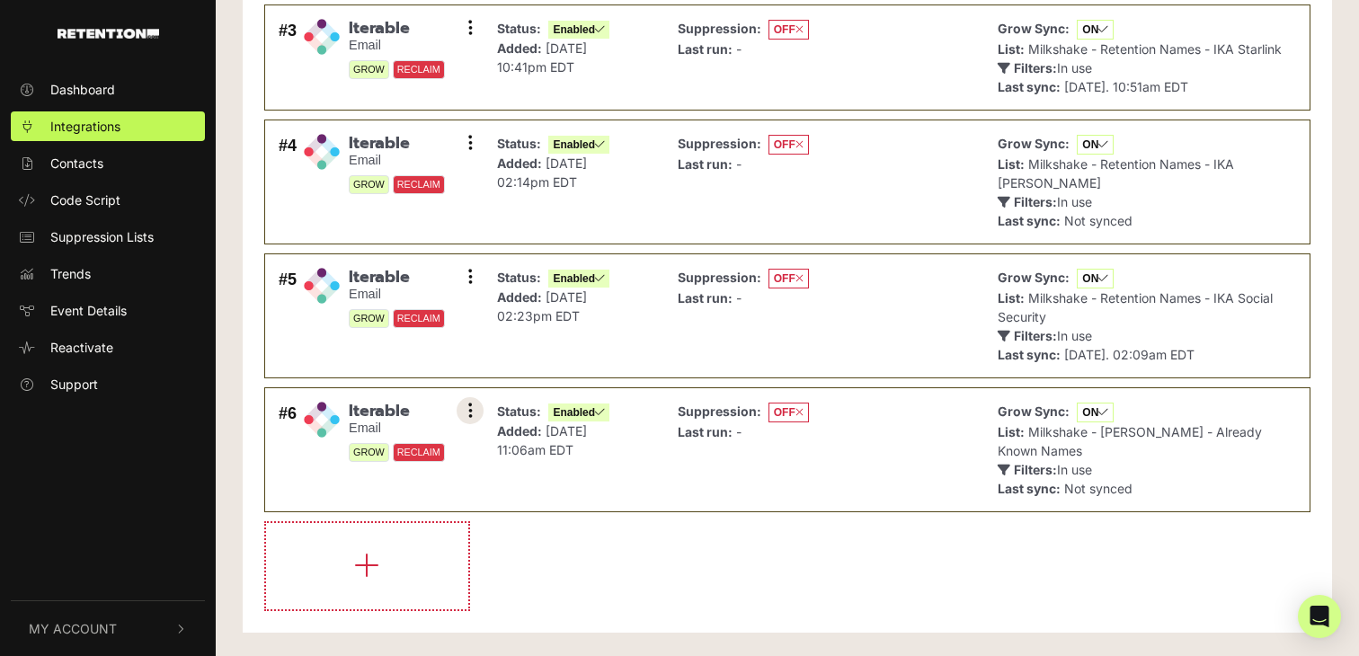
click at [473, 404] on button at bounding box center [469, 410] width 27 height 27
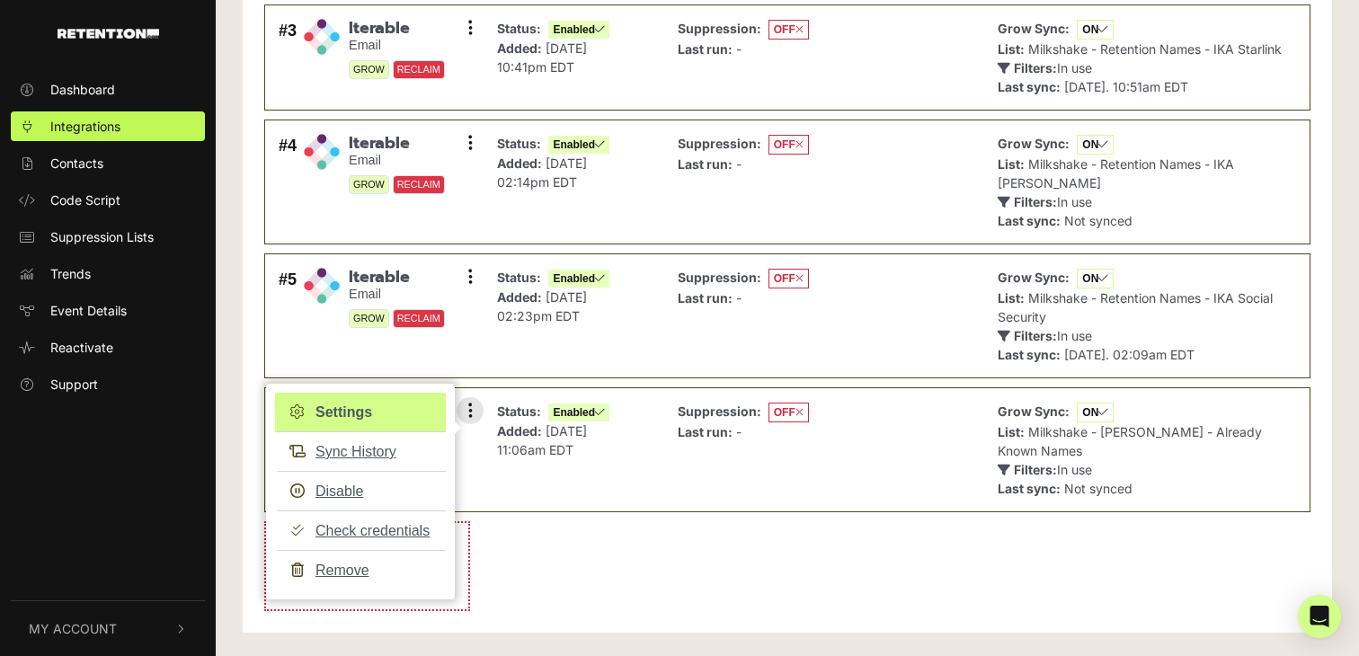
click at [385, 403] on link "Settings" at bounding box center [360, 413] width 171 height 40
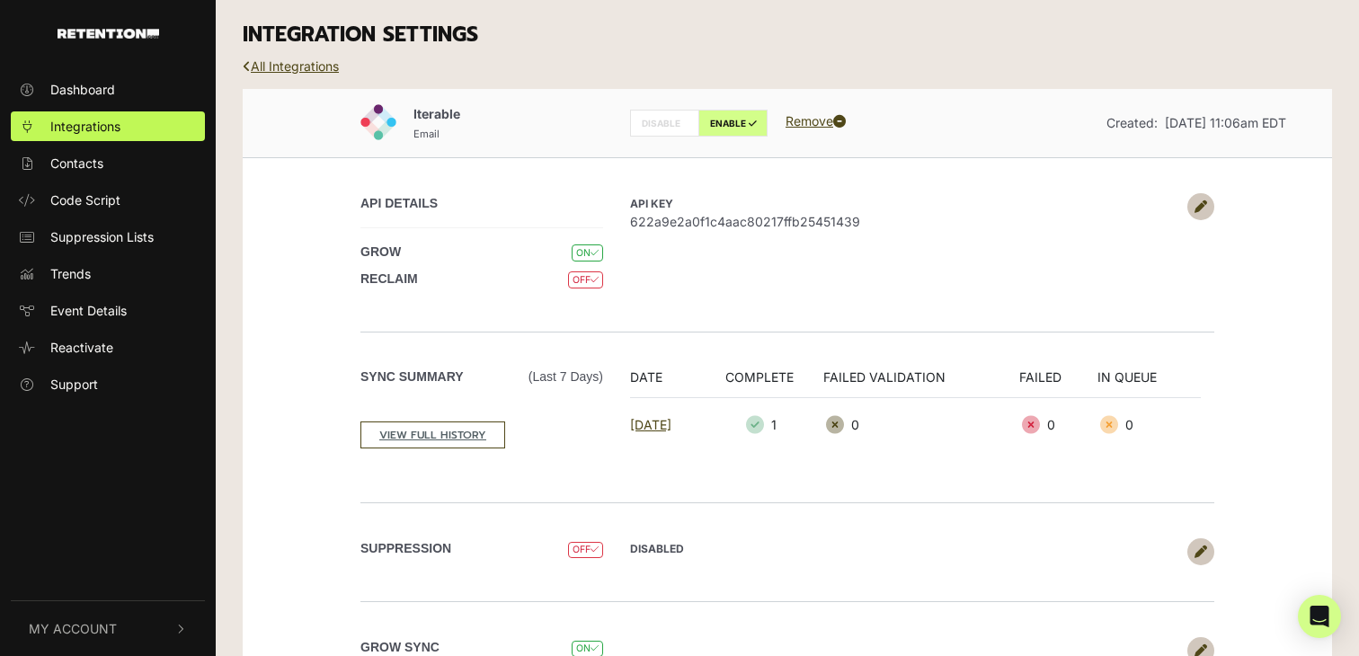
click at [584, 259] on div "GROW ON" at bounding box center [481, 255] width 243 height 27
click at [1203, 209] on icon at bounding box center [1200, 206] width 13 height 13
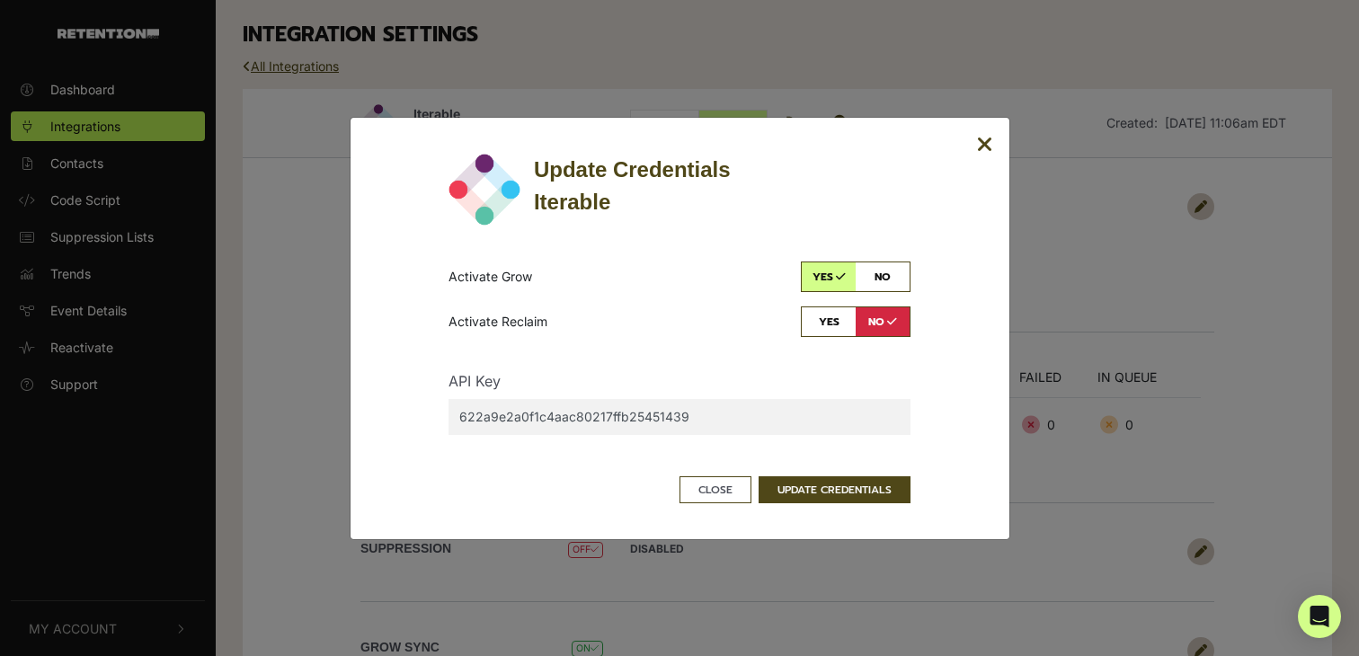
click at [980, 146] on icon "Close" at bounding box center [985, 145] width 16 height 22
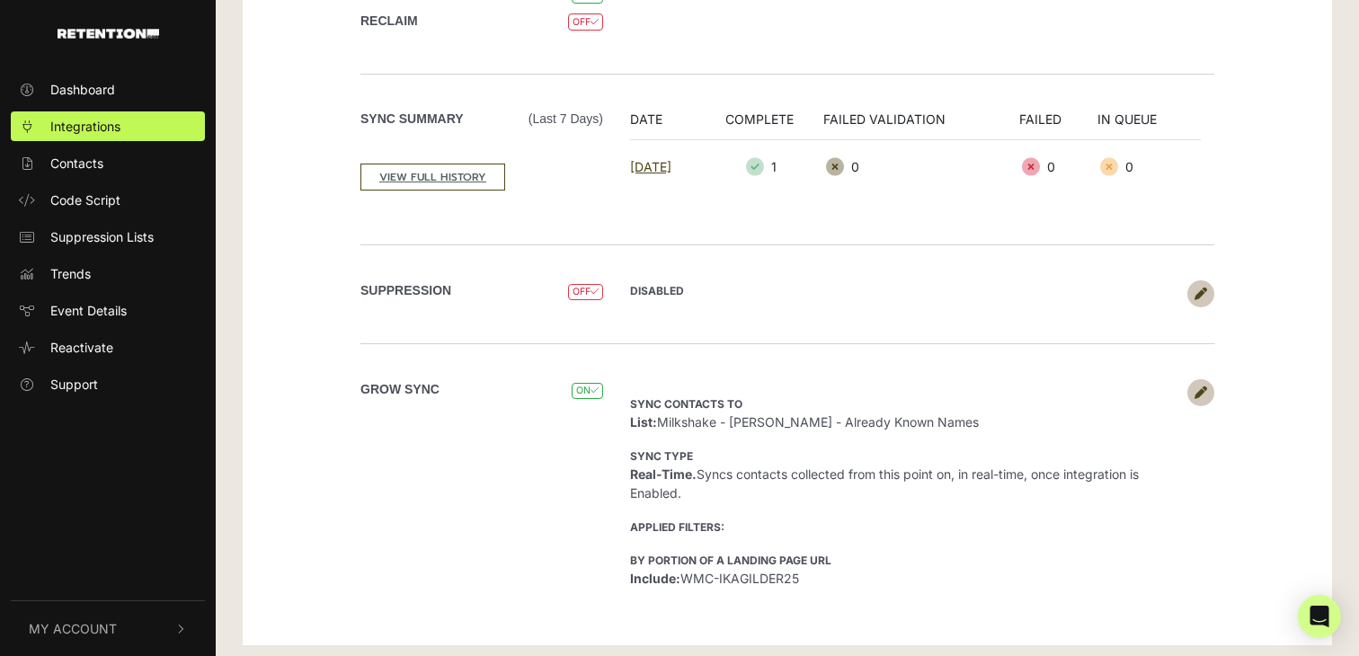
scroll to position [261, 0]
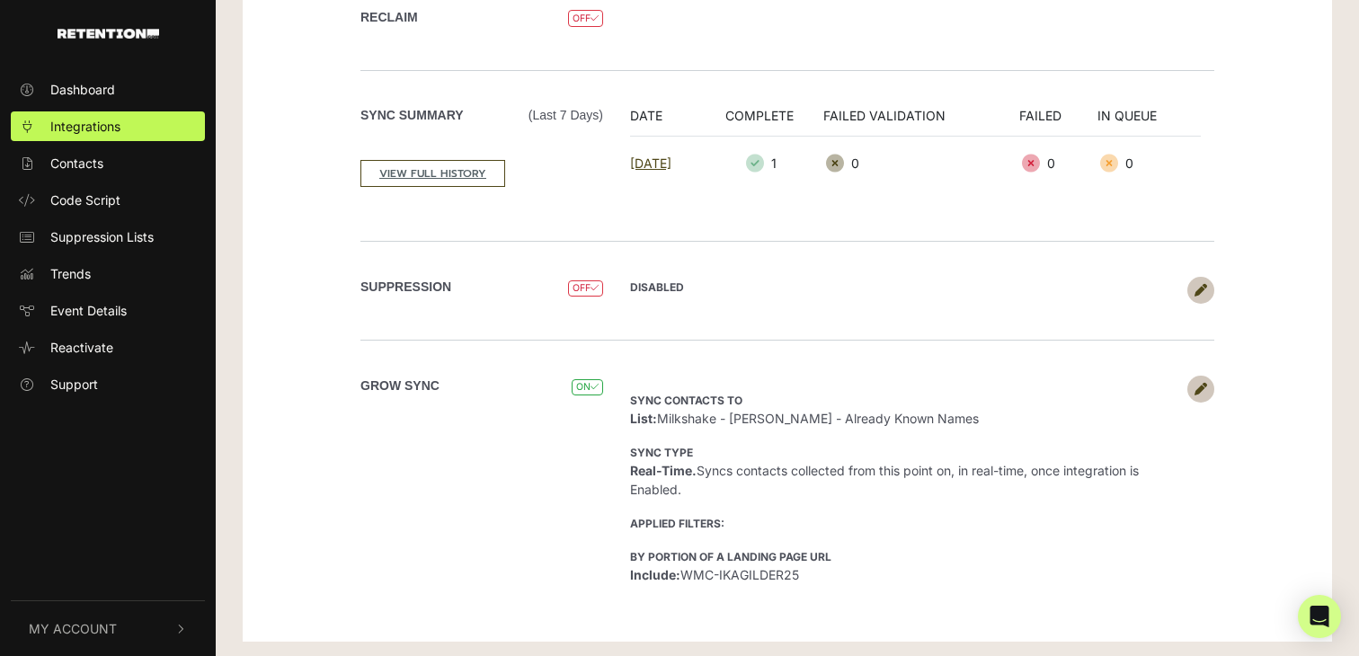
click at [1198, 383] on icon at bounding box center [1200, 389] width 13 height 13
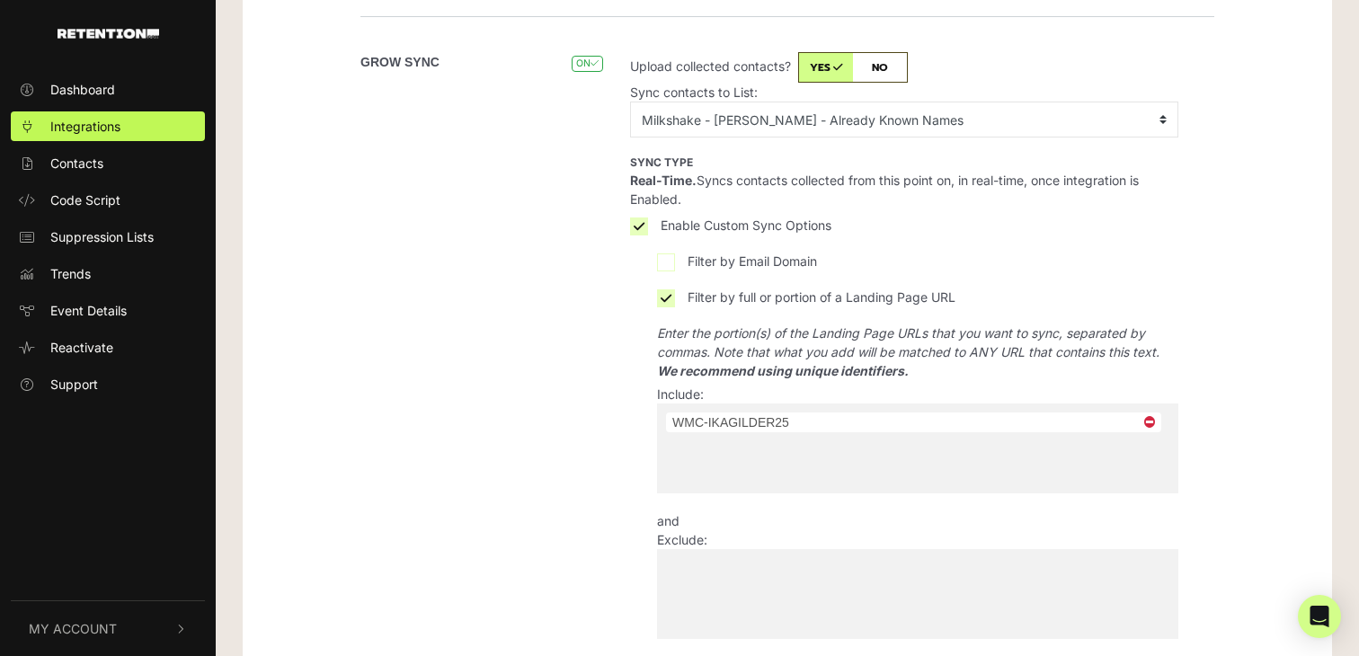
scroll to position [868, 0]
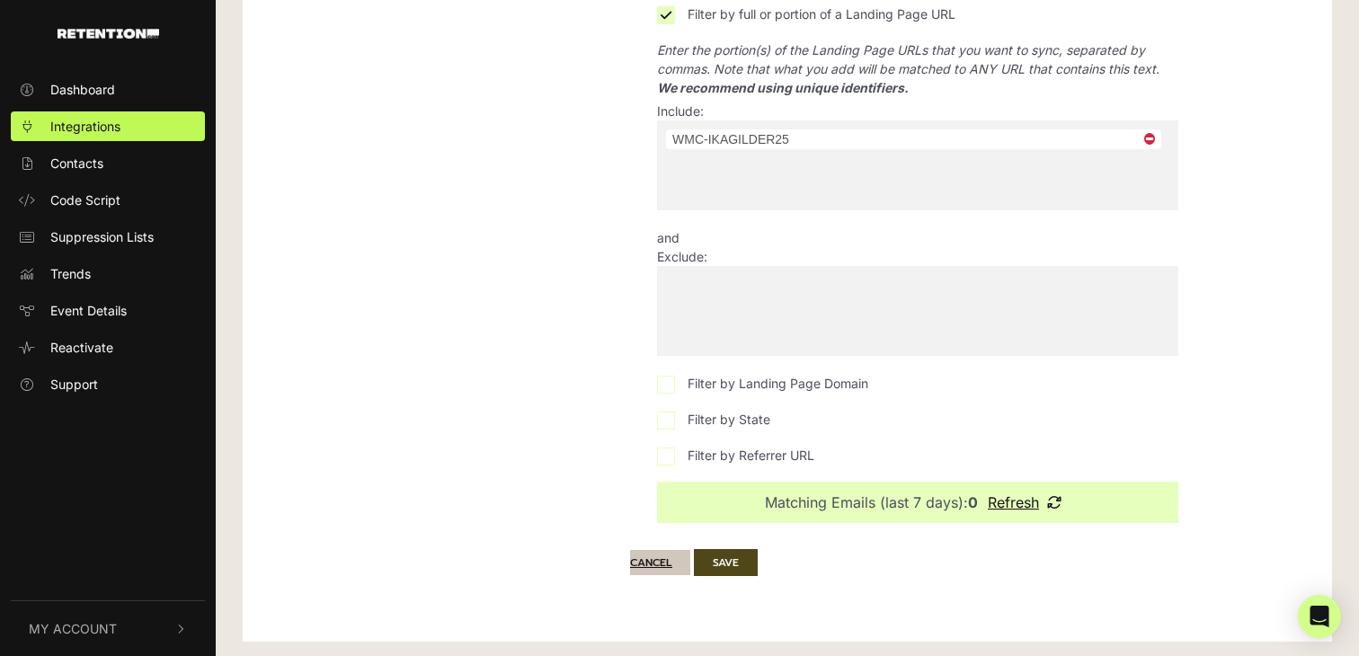
click at [648, 561] on button "Cancel" at bounding box center [660, 562] width 60 height 25
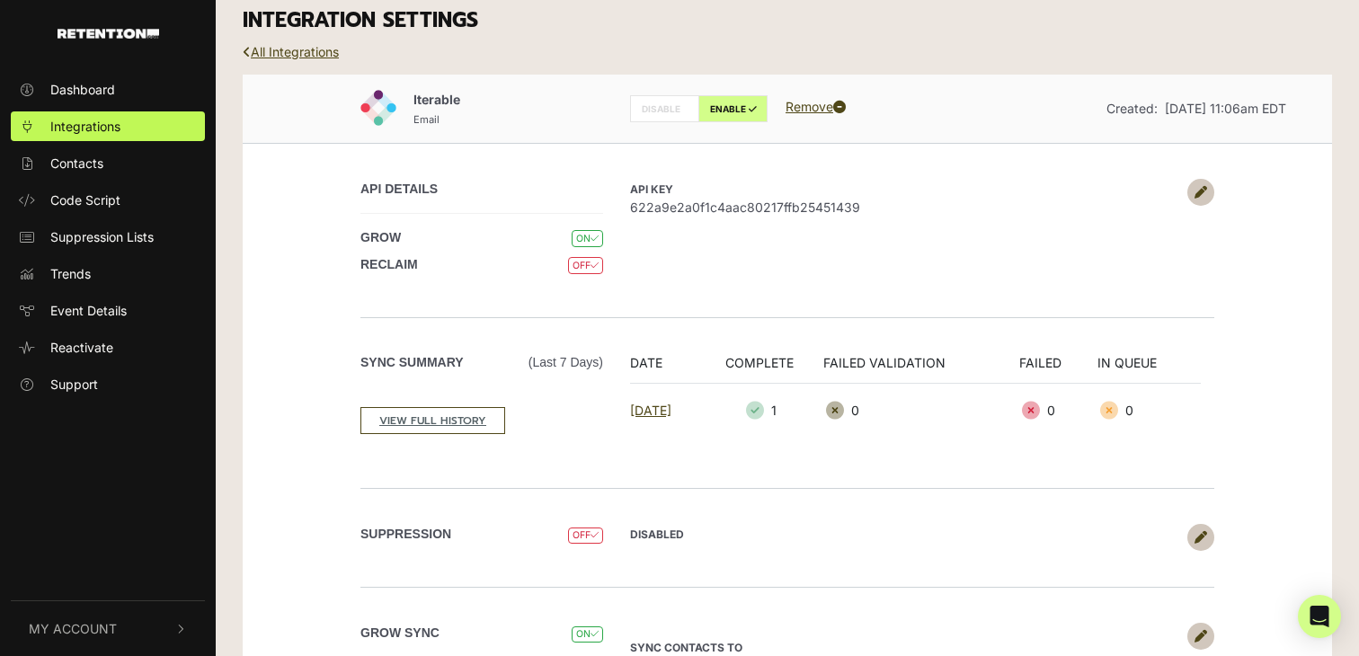
scroll to position [0, 0]
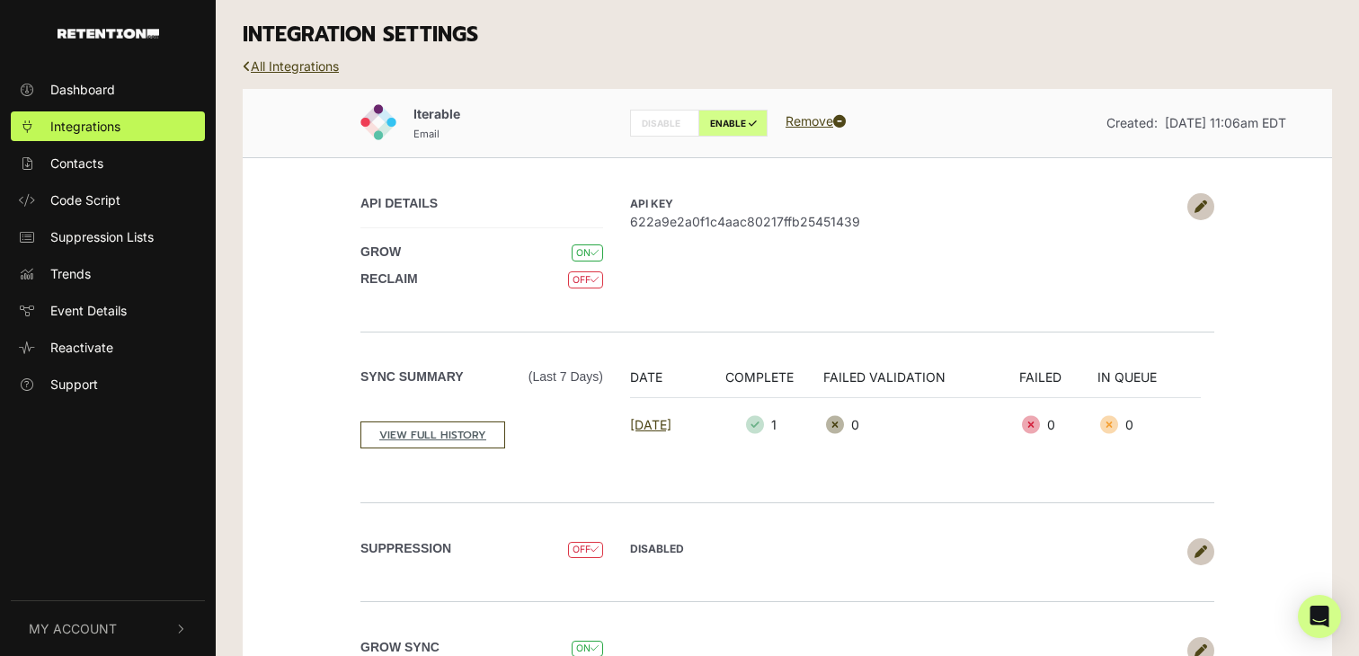
click at [654, 118] on label "DISABLE" at bounding box center [664, 123] width 69 height 27
radio input "true"
